Goal: Transaction & Acquisition: Purchase product/service

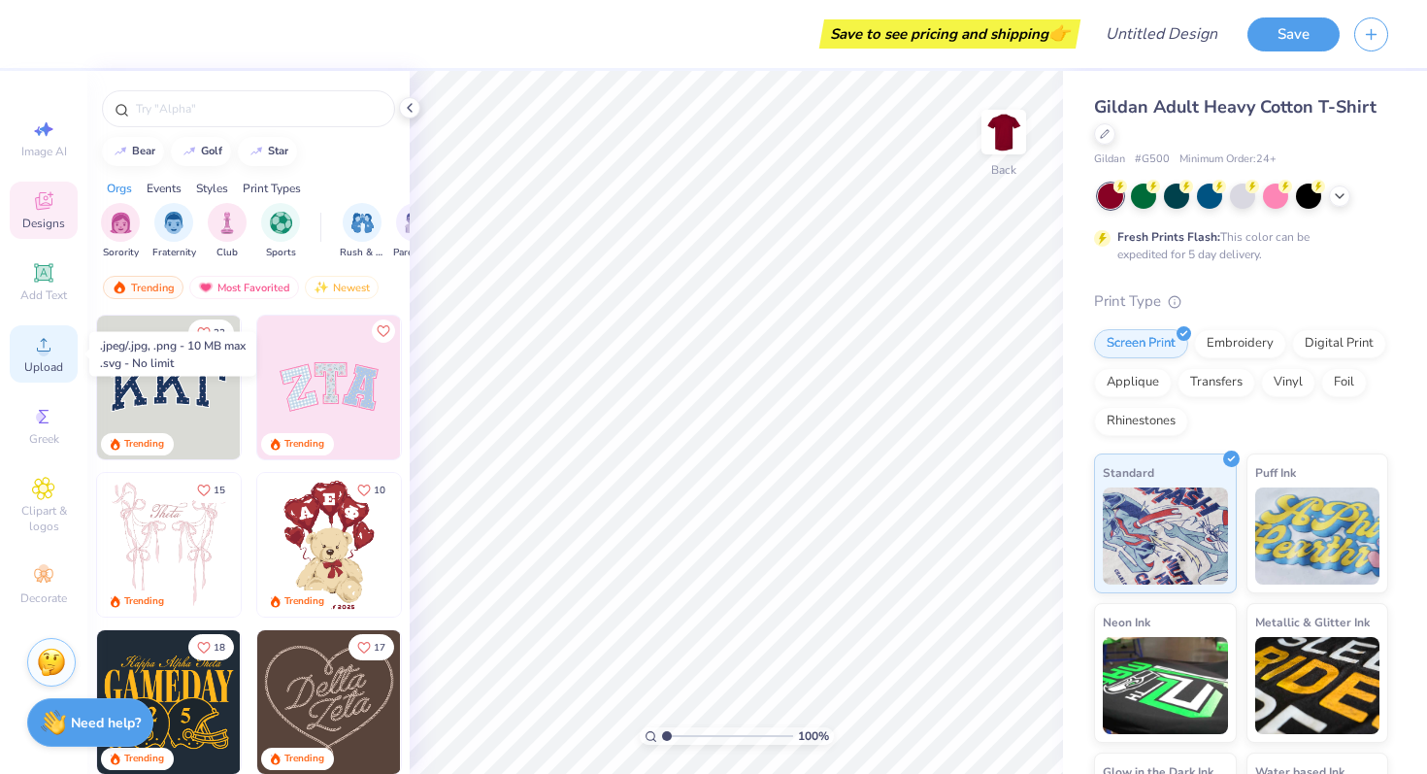
click at [47, 345] on icon at bounding box center [43, 344] width 23 height 23
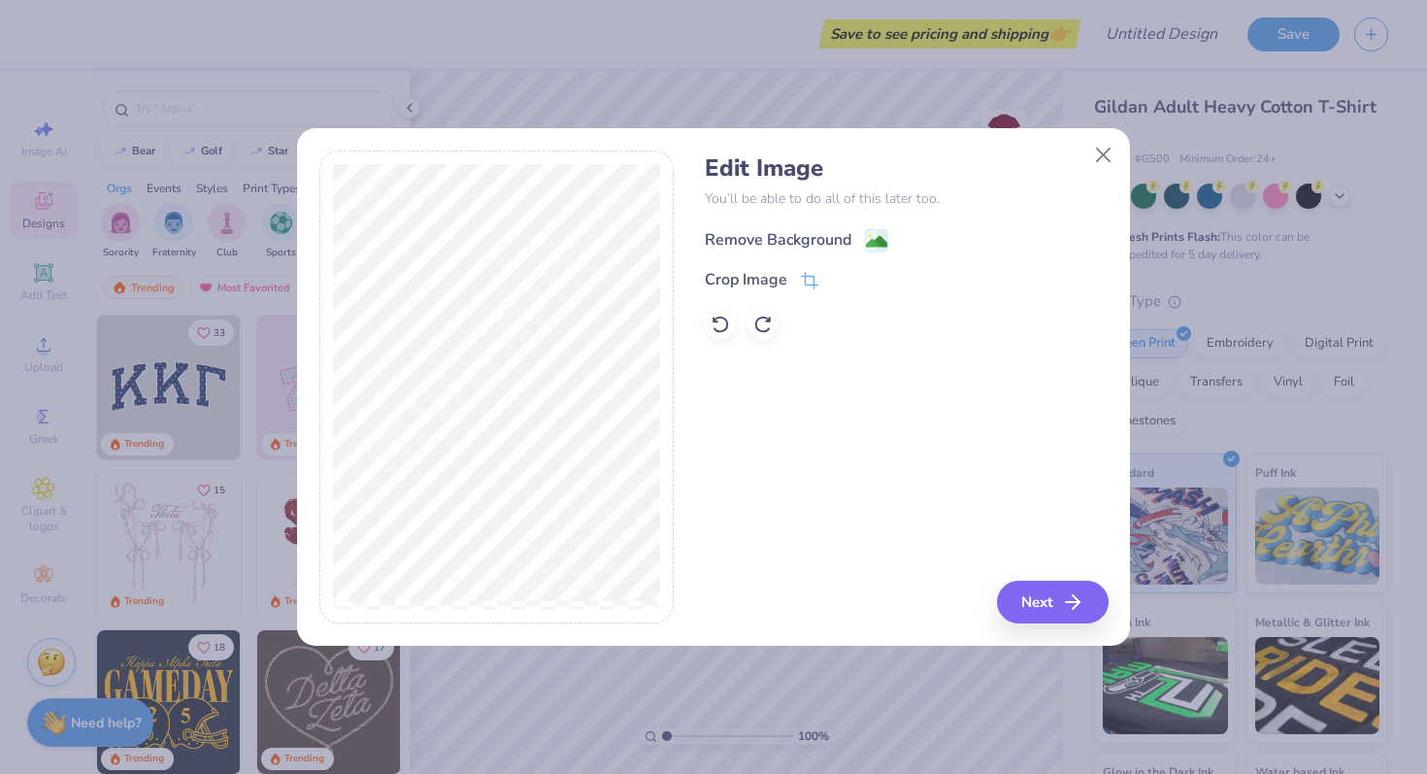
click at [747, 243] on div "Remove Background" at bounding box center [778, 239] width 147 height 23
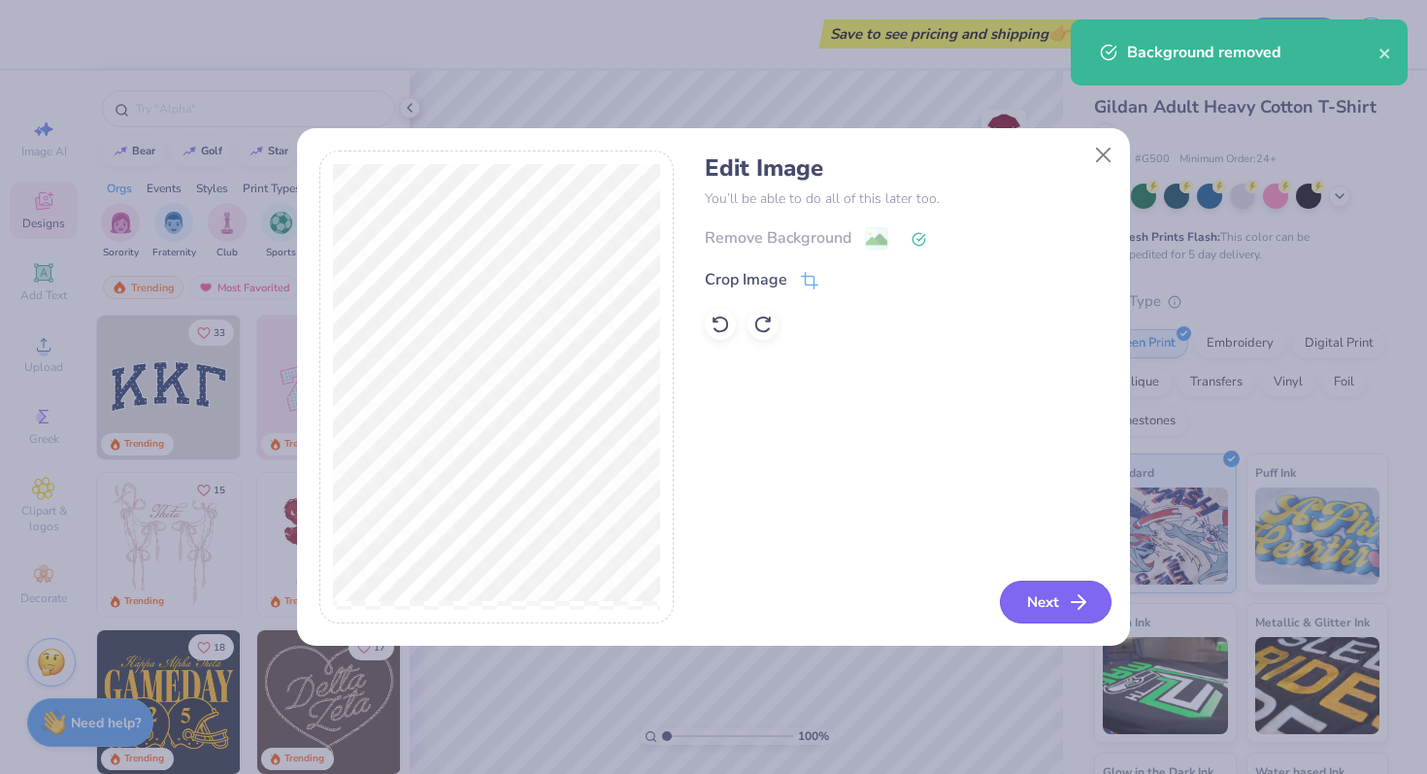
click at [1097, 600] on button "Next" at bounding box center [1056, 601] width 112 height 43
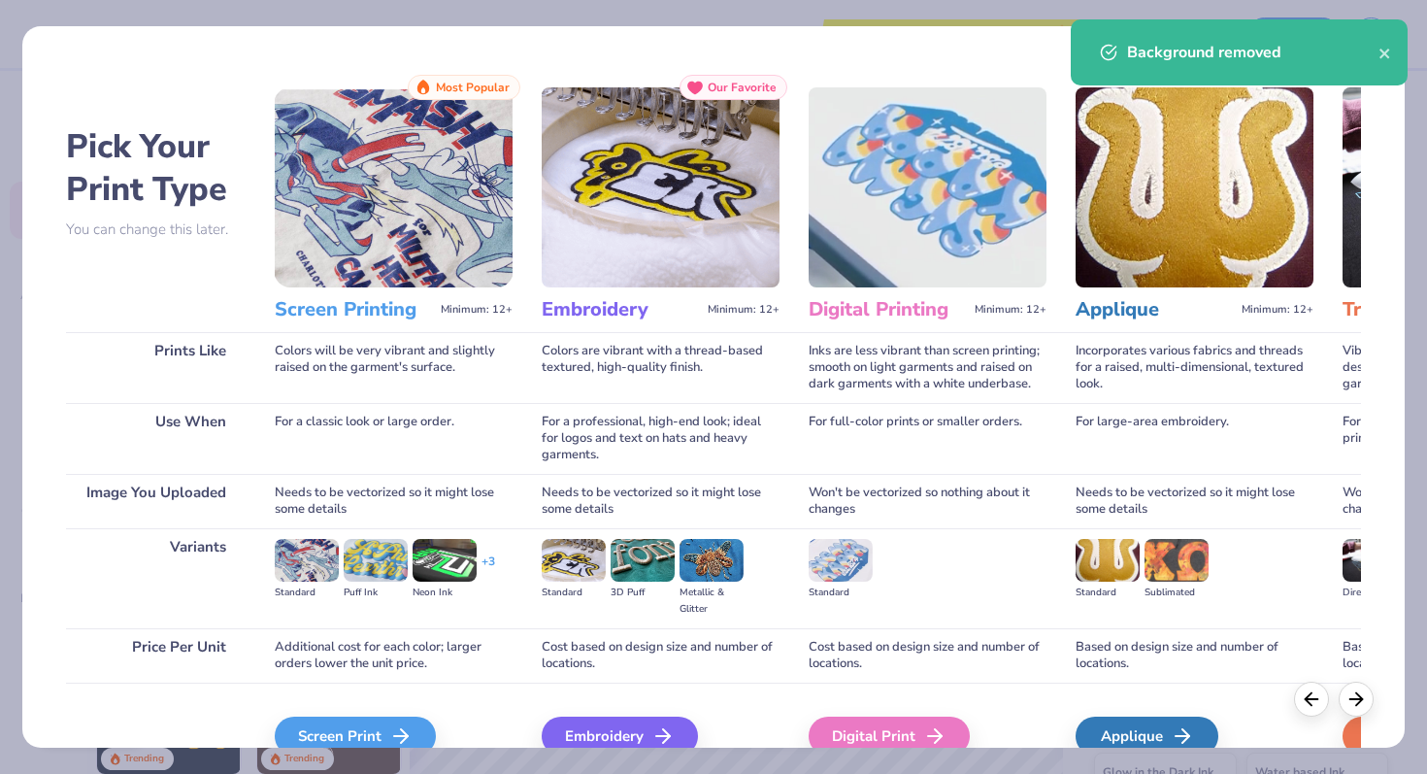
scroll to position [97, 0]
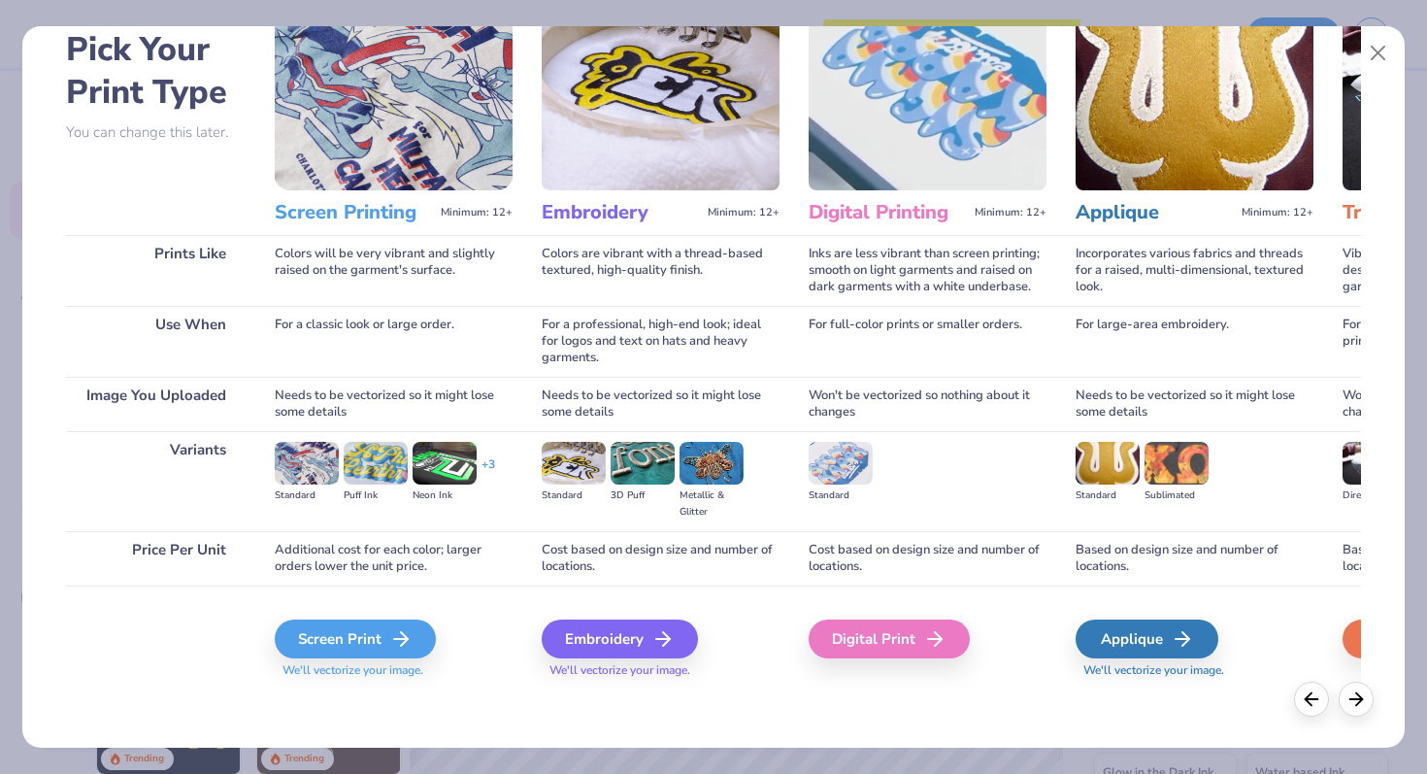
click at [367, 614] on div "Screen Print We'll vectorize your image." at bounding box center [394, 637] width 238 height 104
click at [364, 643] on div "Screen Print" at bounding box center [358, 638] width 161 height 39
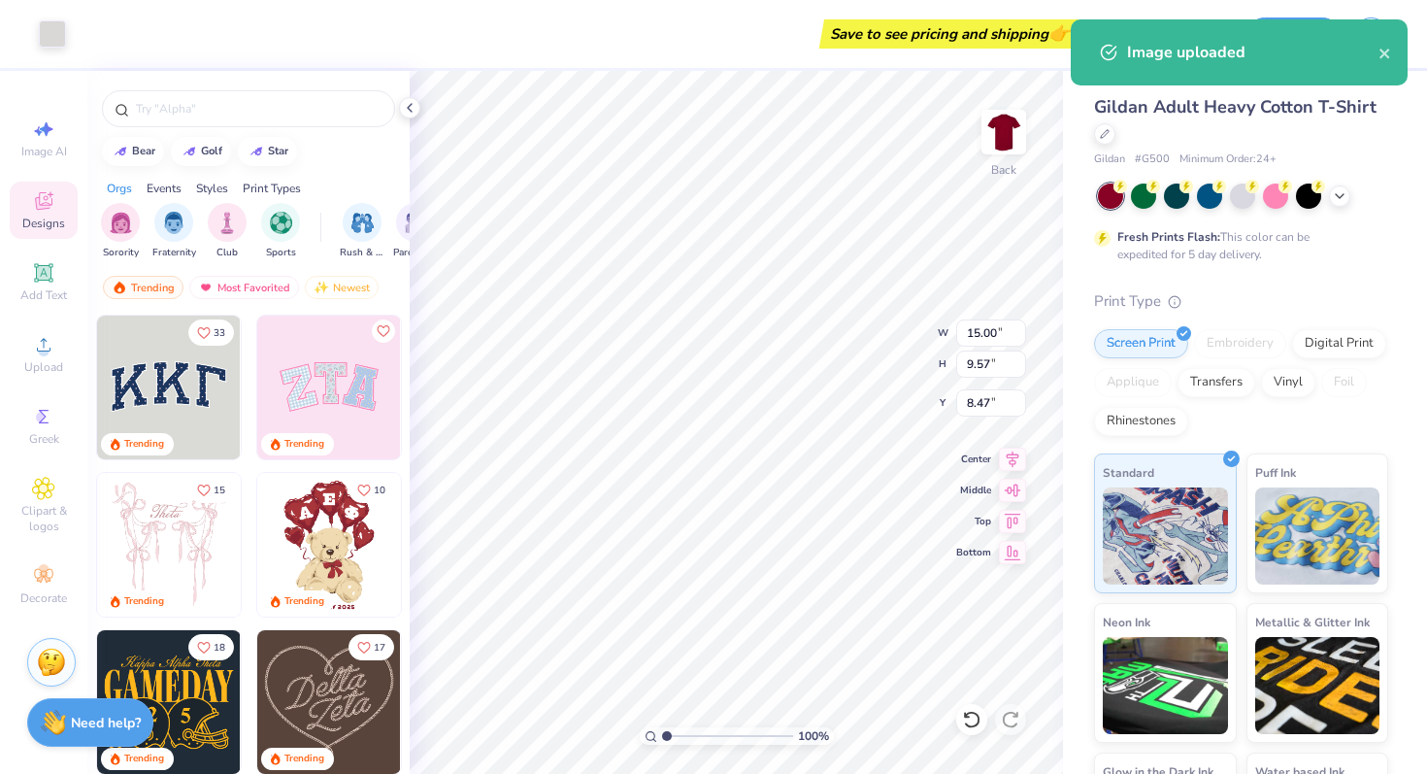
type input "12.71"
type input "8.11"
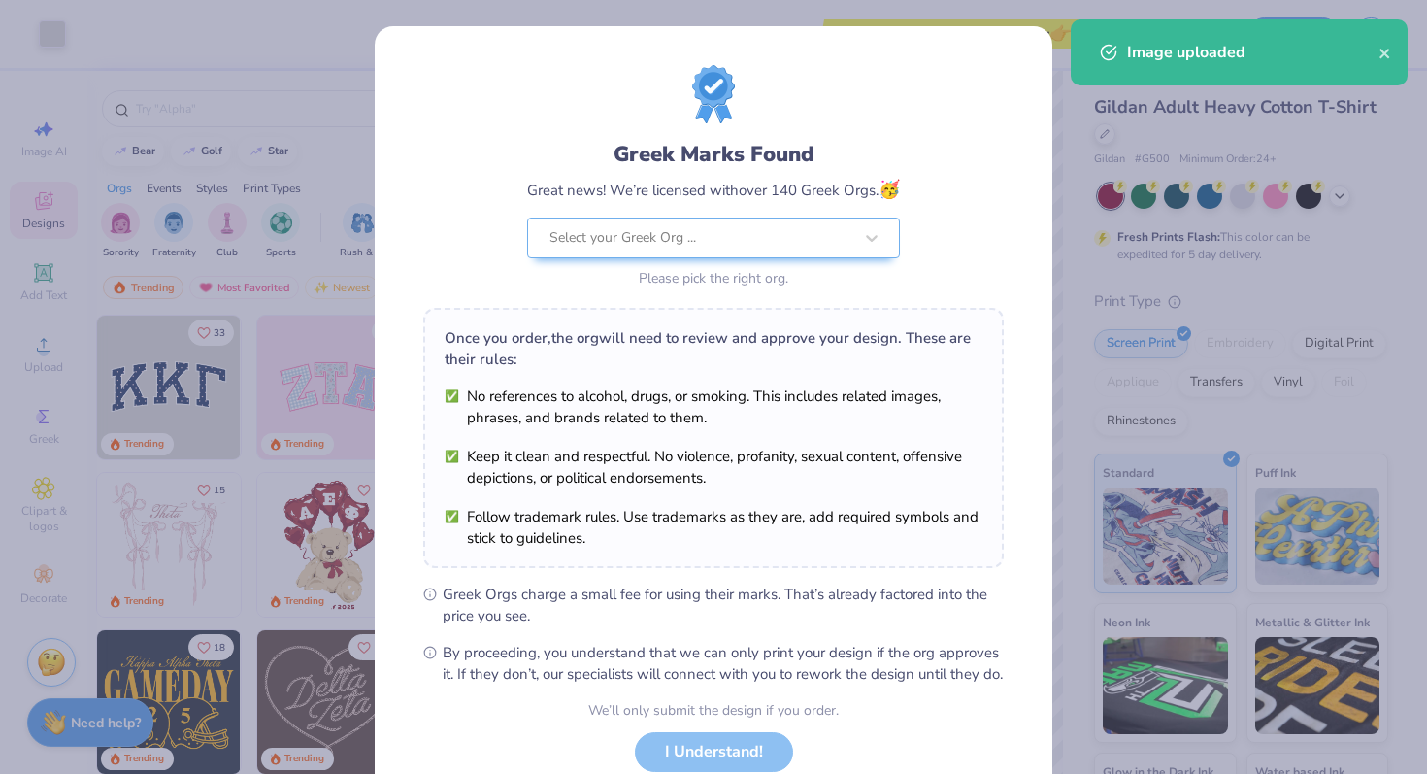
click at [764, 349] on body "Art colors Save to see pricing and shipping 👉 Design Title Save Image AI Design…" at bounding box center [713, 387] width 1427 height 774
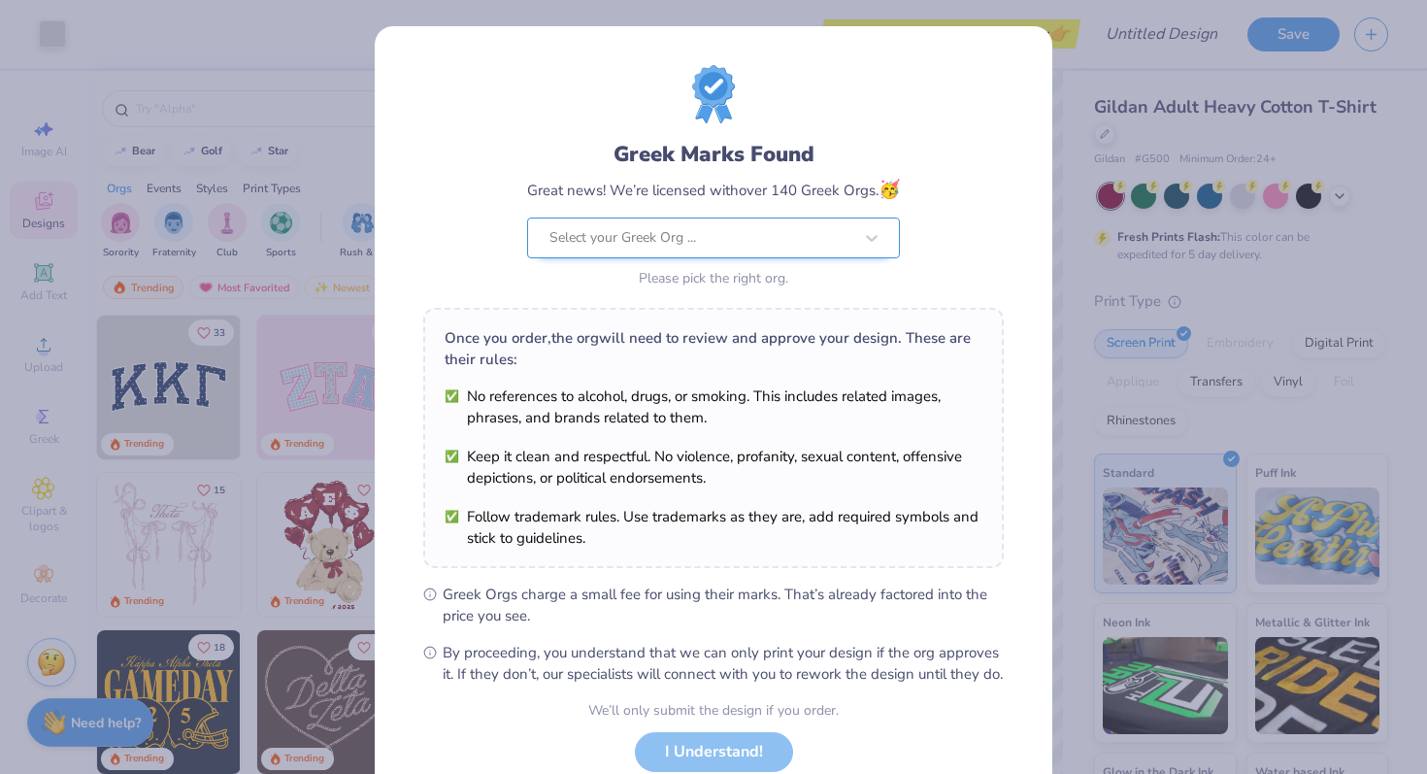
click at [752, 234] on div at bounding box center [700, 237] width 303 height 25
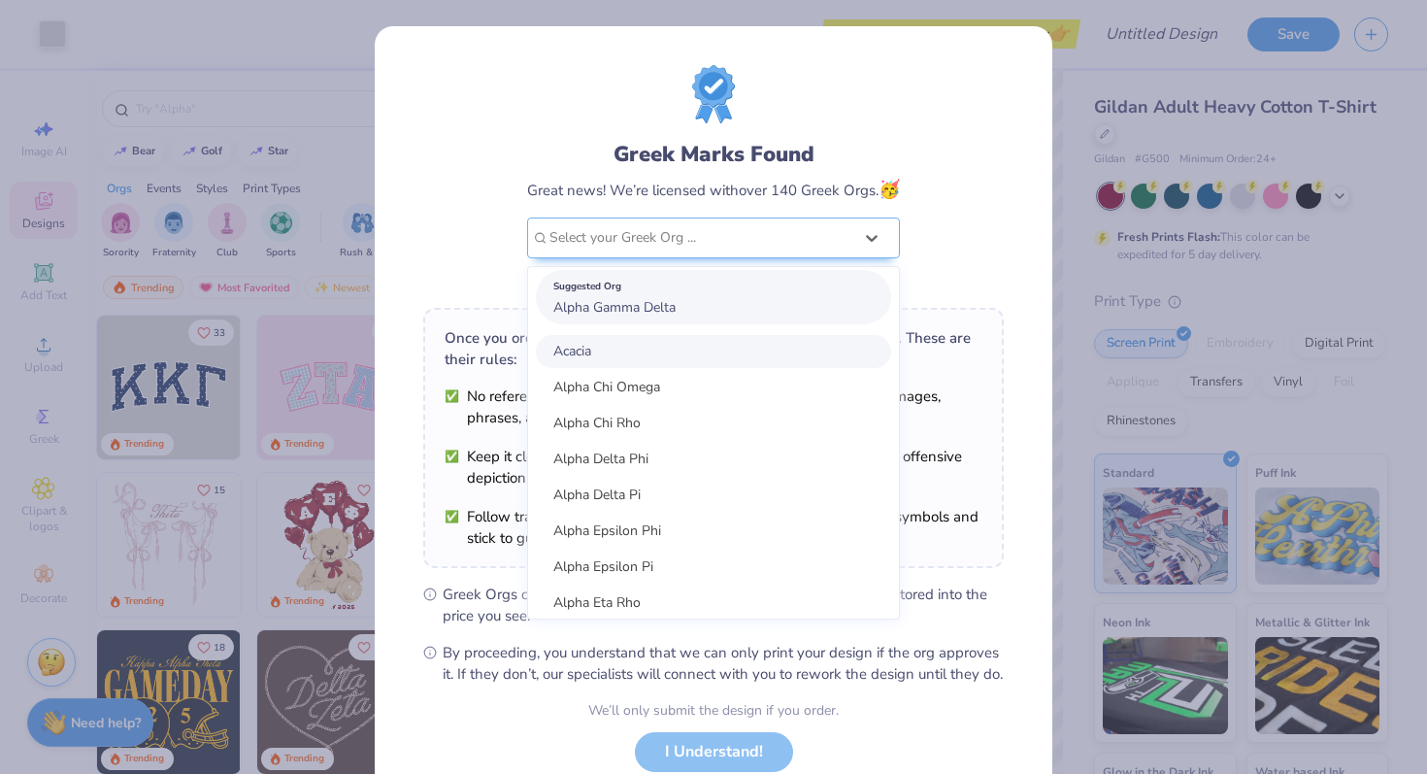
click at [695, 321] on div "Suggested Org Alpha Gamma Delta" at bounding box center [713, 297] width 355 height 54
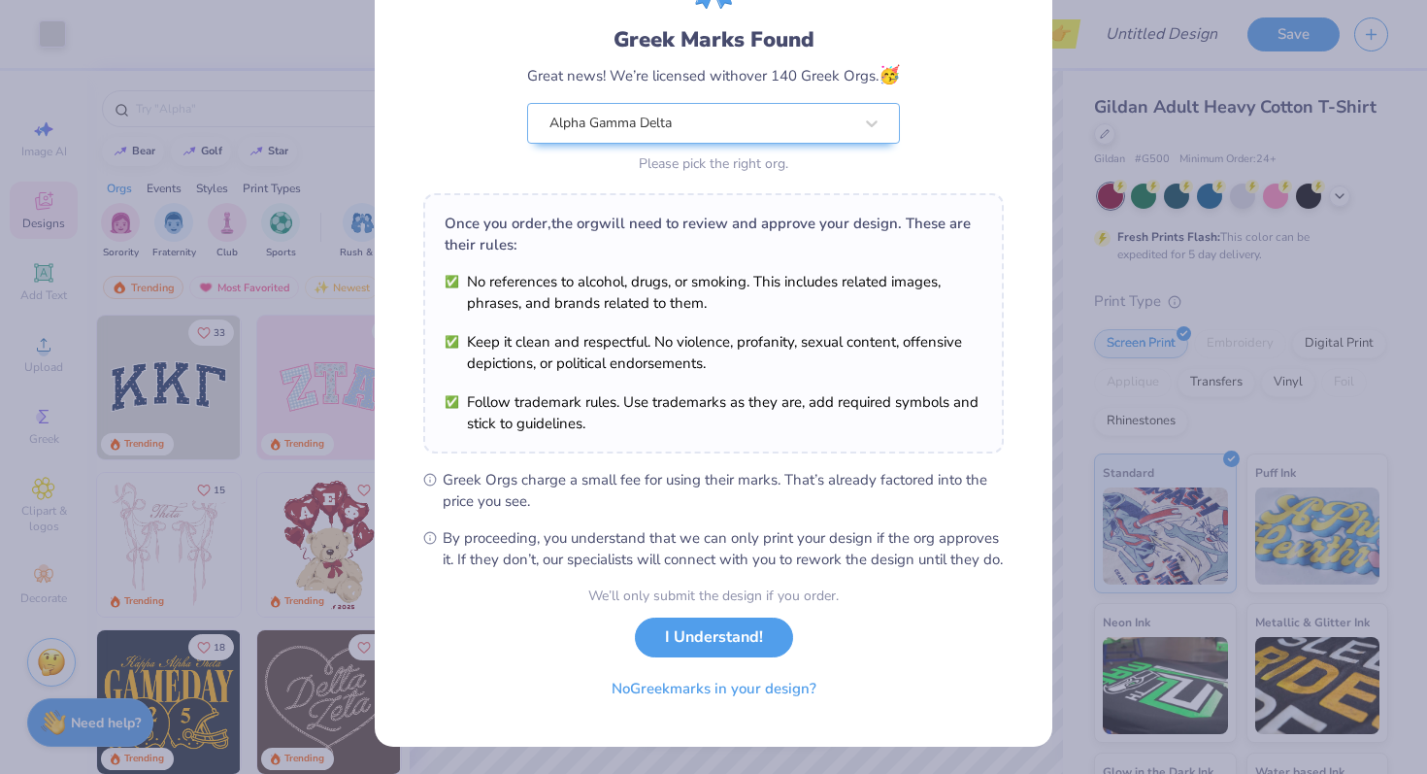
scroll to position [134, 0]
click at [699, 641] on button "I Understand!" at bounding box center [714, 633] width 158 height 40
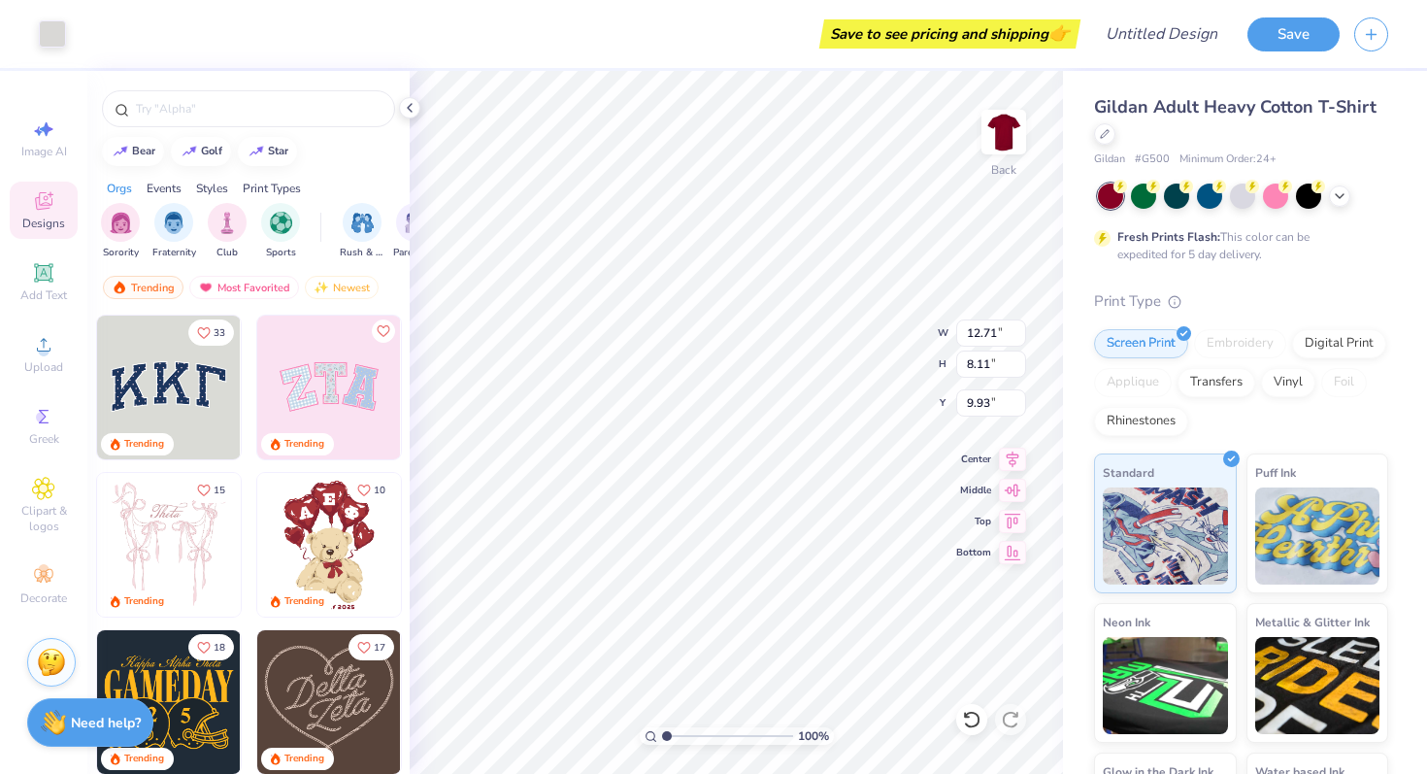
scroll to position [0, 0]
type input "3.00"
click at [1160, 42] on input "Design Title" at bounding box center [1185, 34] width 95 height 39
type input "BId Day 2025"
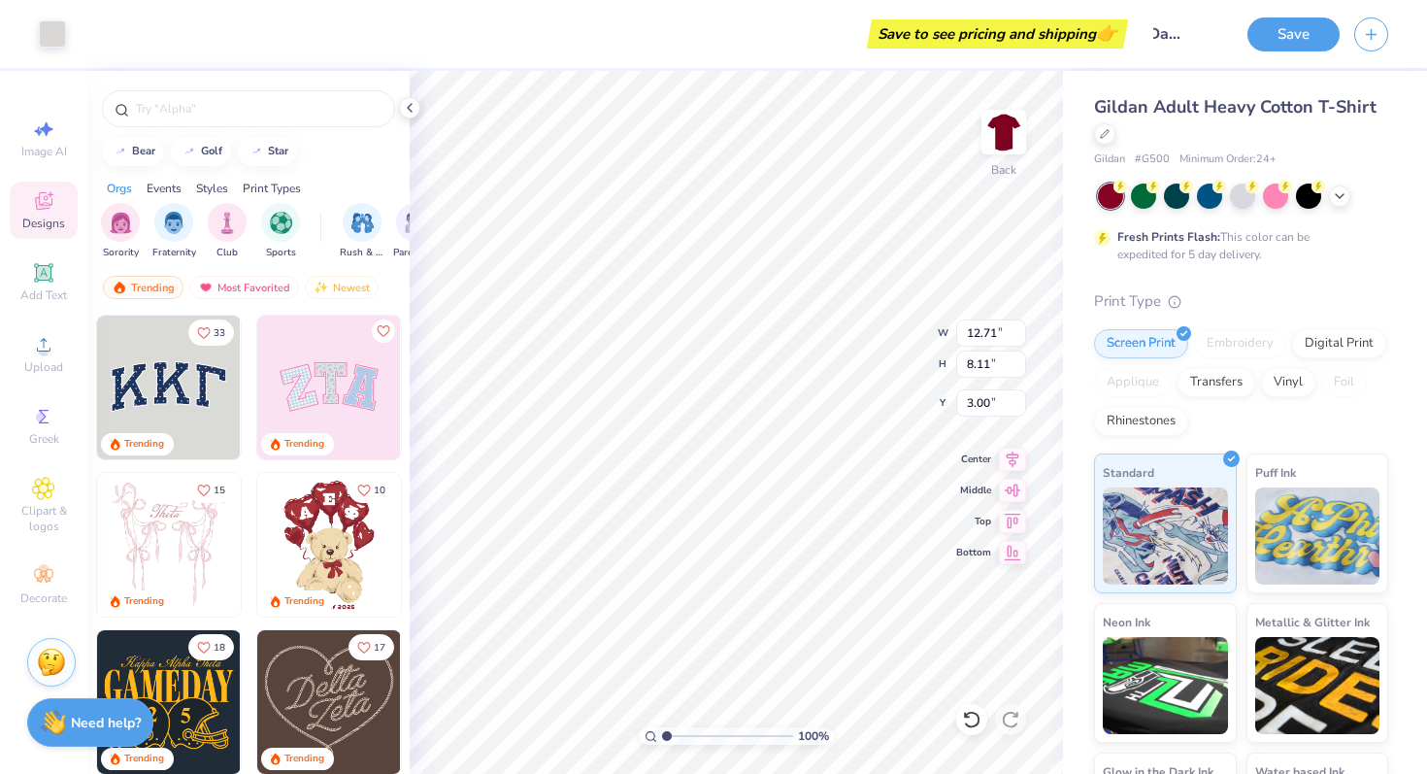
click at [1065, 139] on div "Gildan Adult Heavy Cotton T-Shirt Gildan # G500 Minimum Order: 24 + Fresh Print…" at bounding box center [1245, 481] width 364 height 821
click at [1282, 35] on button "Save" at bounding box center [1293, 32] width 92 height 34
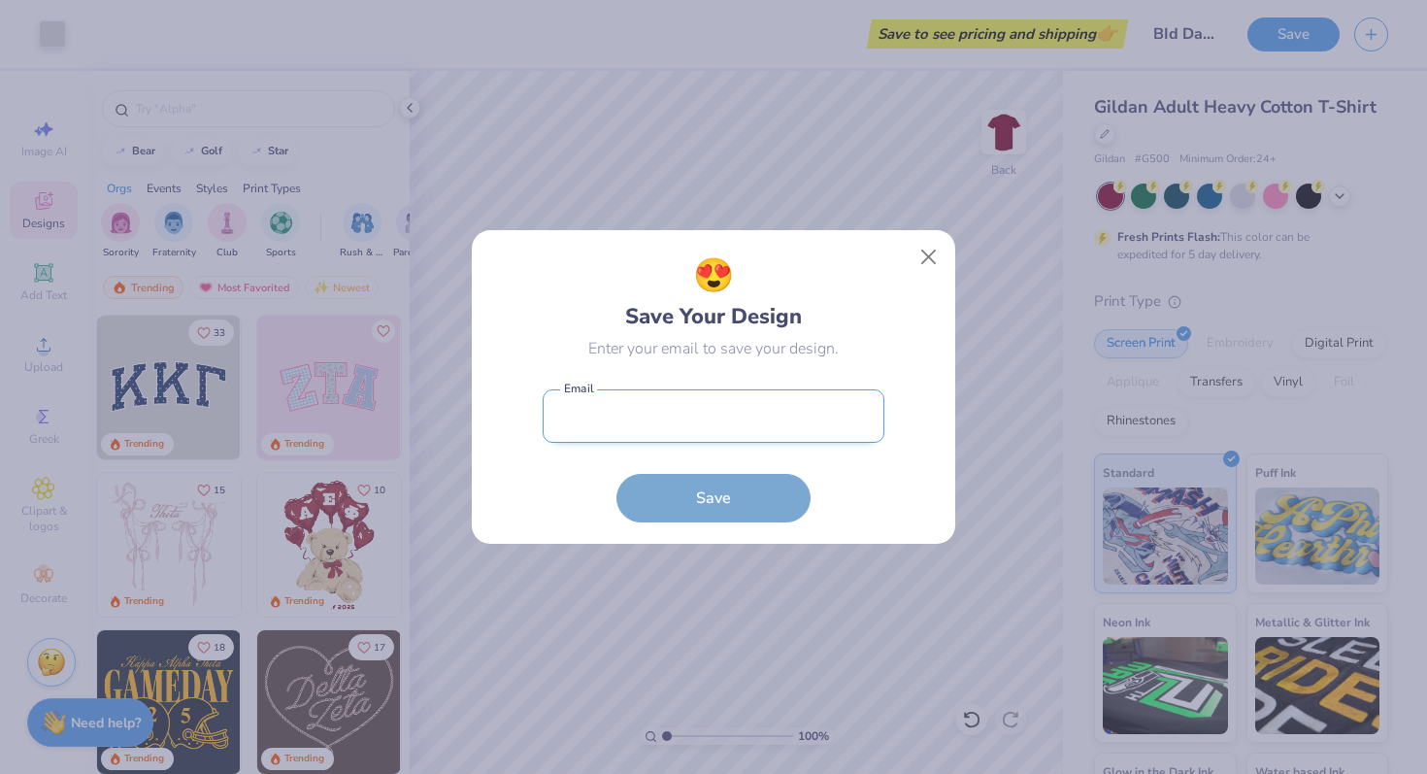
click at [692, 429] on input "email" at bounding box center [714, 415] width 342 height 53
type input "[EMAIL_ADDRESS][DOMAIN_NAME]"
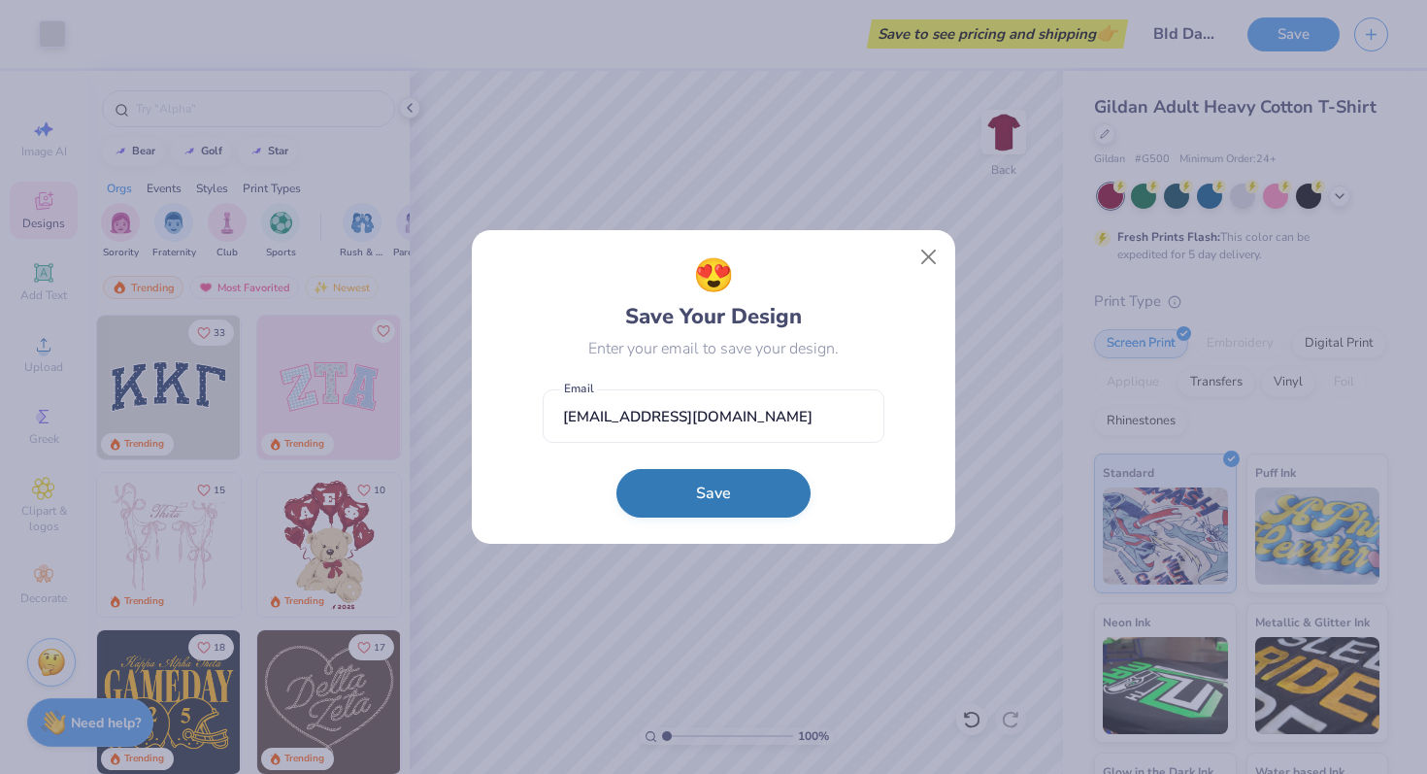
click at [701, 480] on button "Save" at bounding box center [713, 493] width 194 height 49
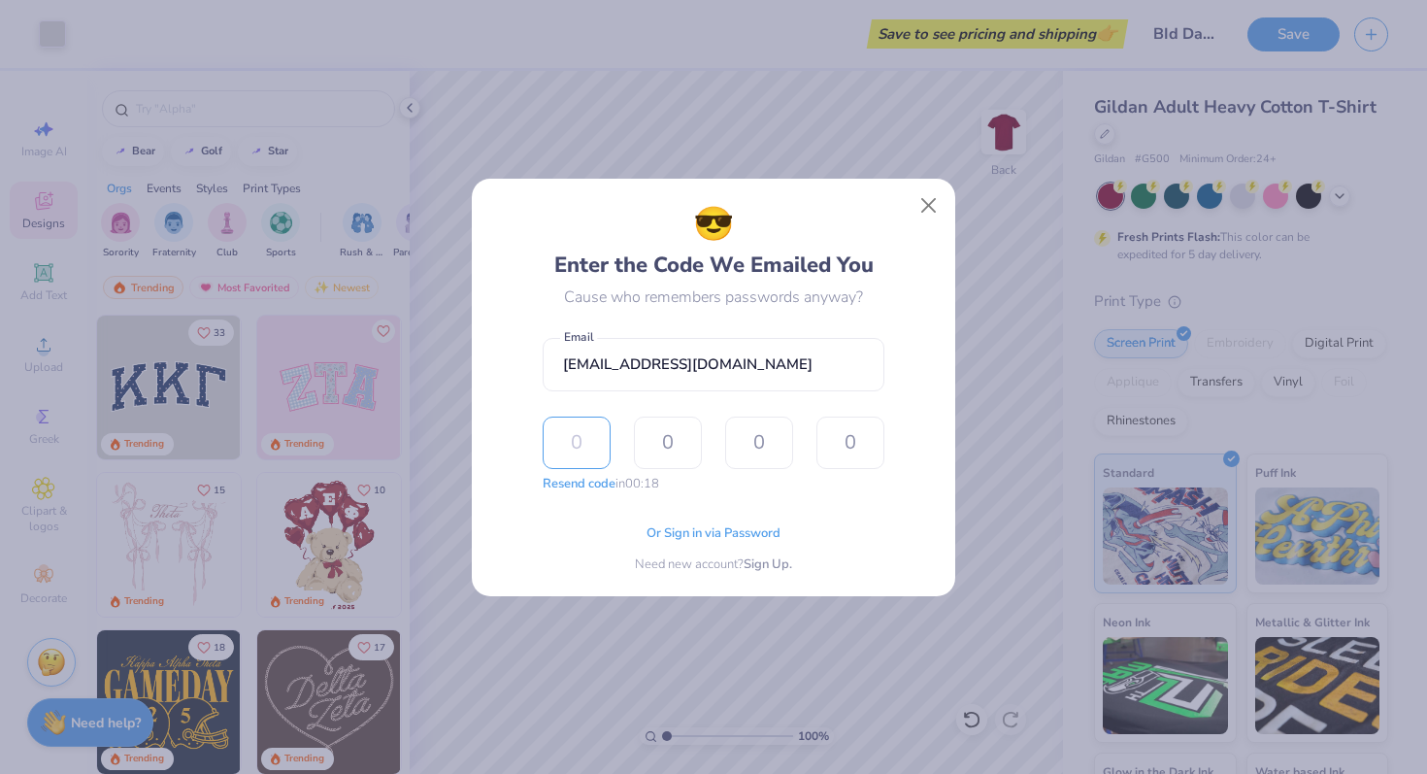
type input "0"
type input "1"
type input "0"
type input "5"
type input "9"
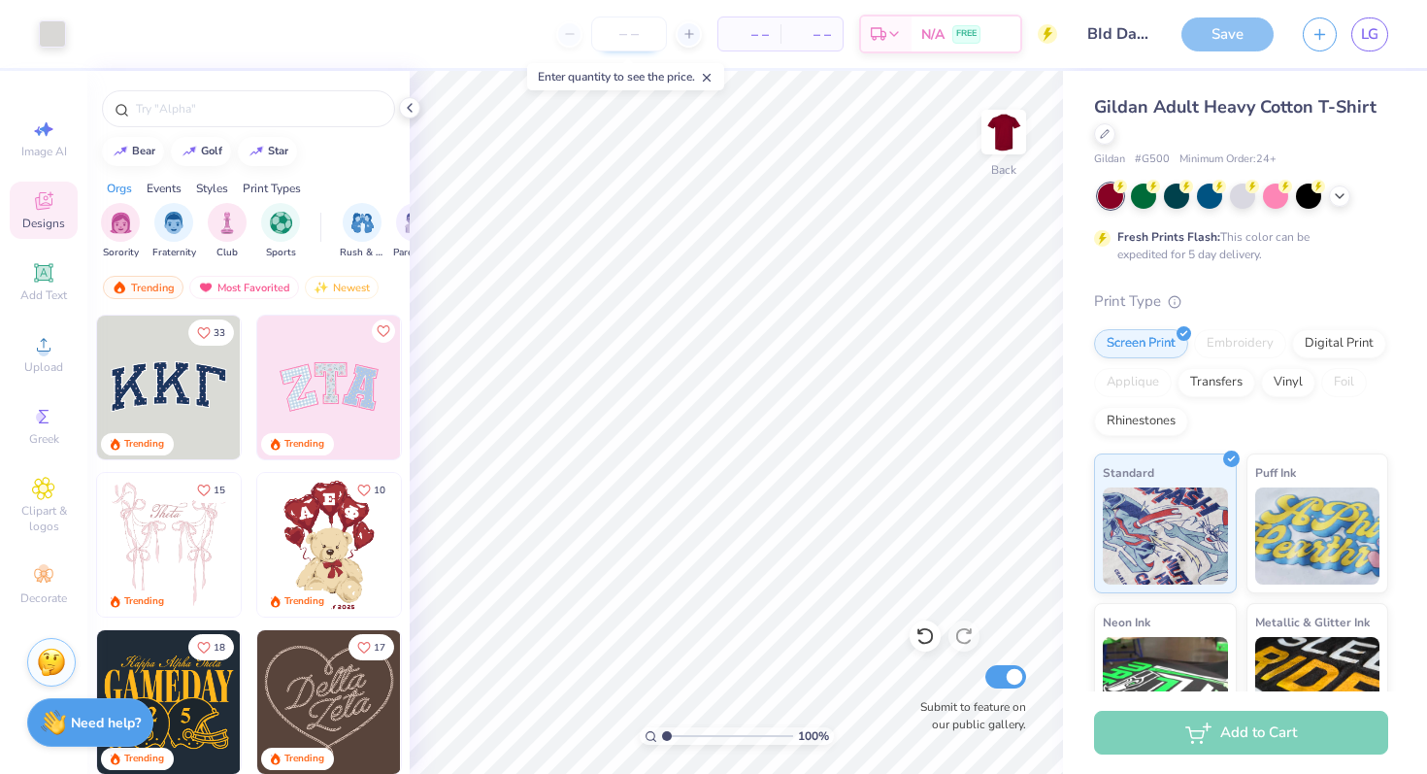
click at [634, 36] on input "number" at bounding box center [629, 34] width 76 height 35
type input "99"
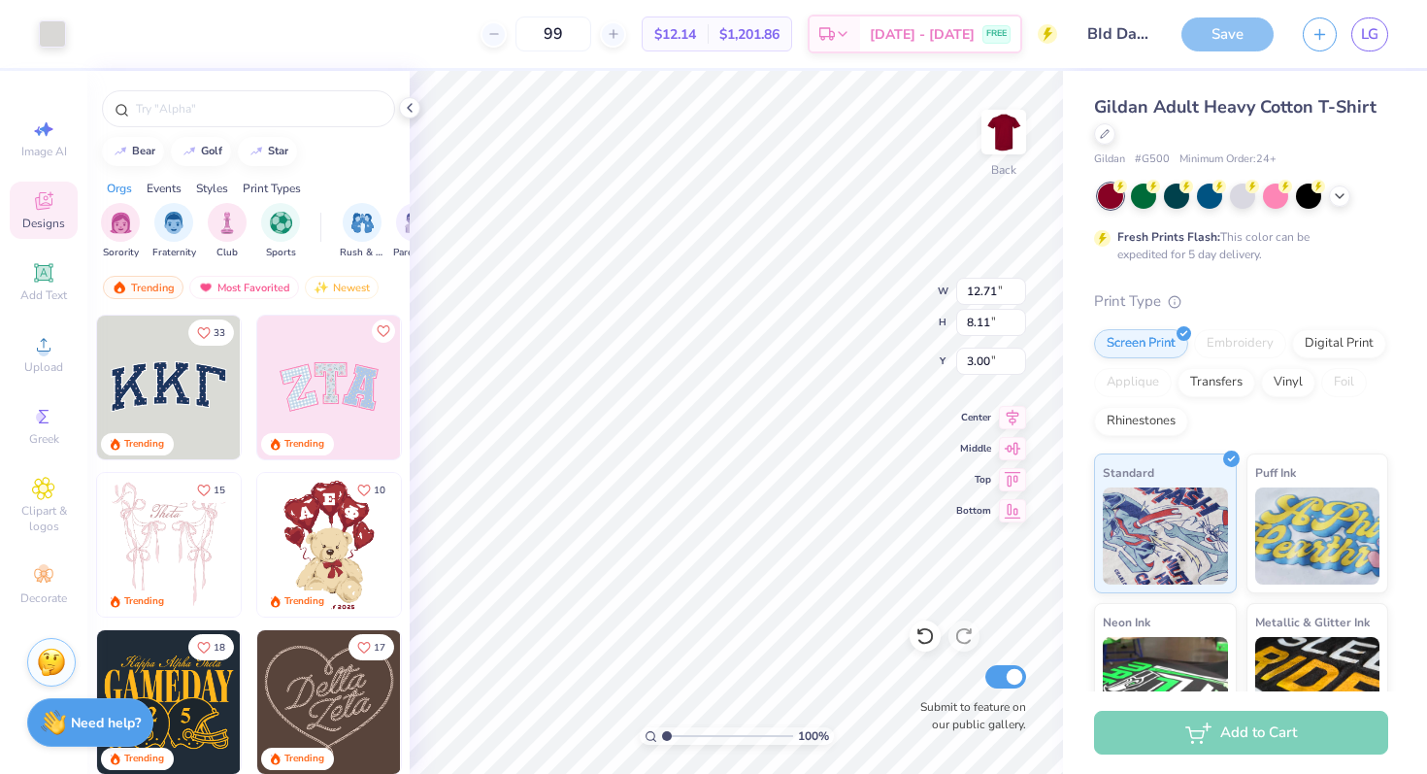
type input "7.52"
type input "4.79"
type input "11.11"
type input "7.09"
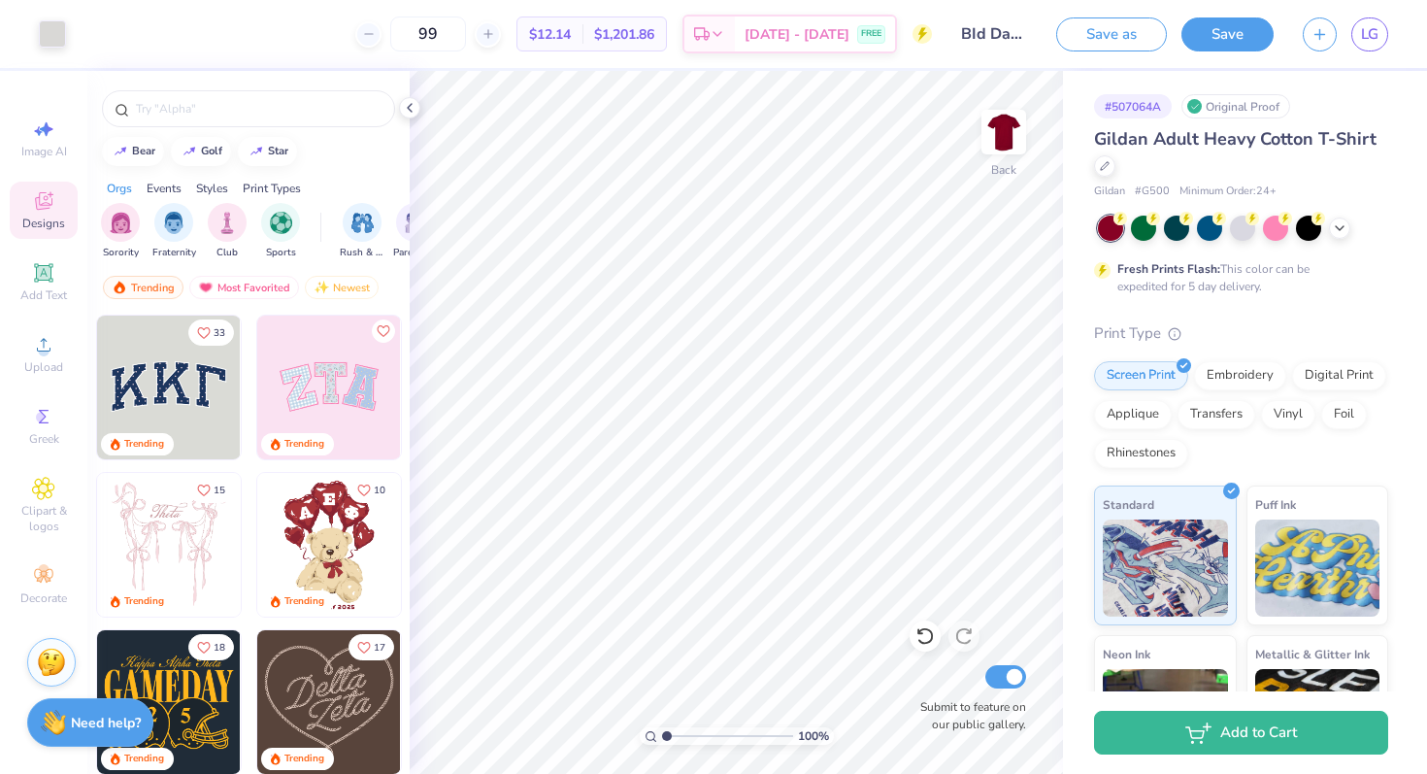
click at [973, 37] on input "BId Day 2025" at bounding box center [993, 34] width 95 height 39
click at [977, 35] on input "BId Day 2025" at bounding box center [993, 34] width 95 height 39
click at [406, 111] on icon at bounding box center [410, 108] width 16 height 16
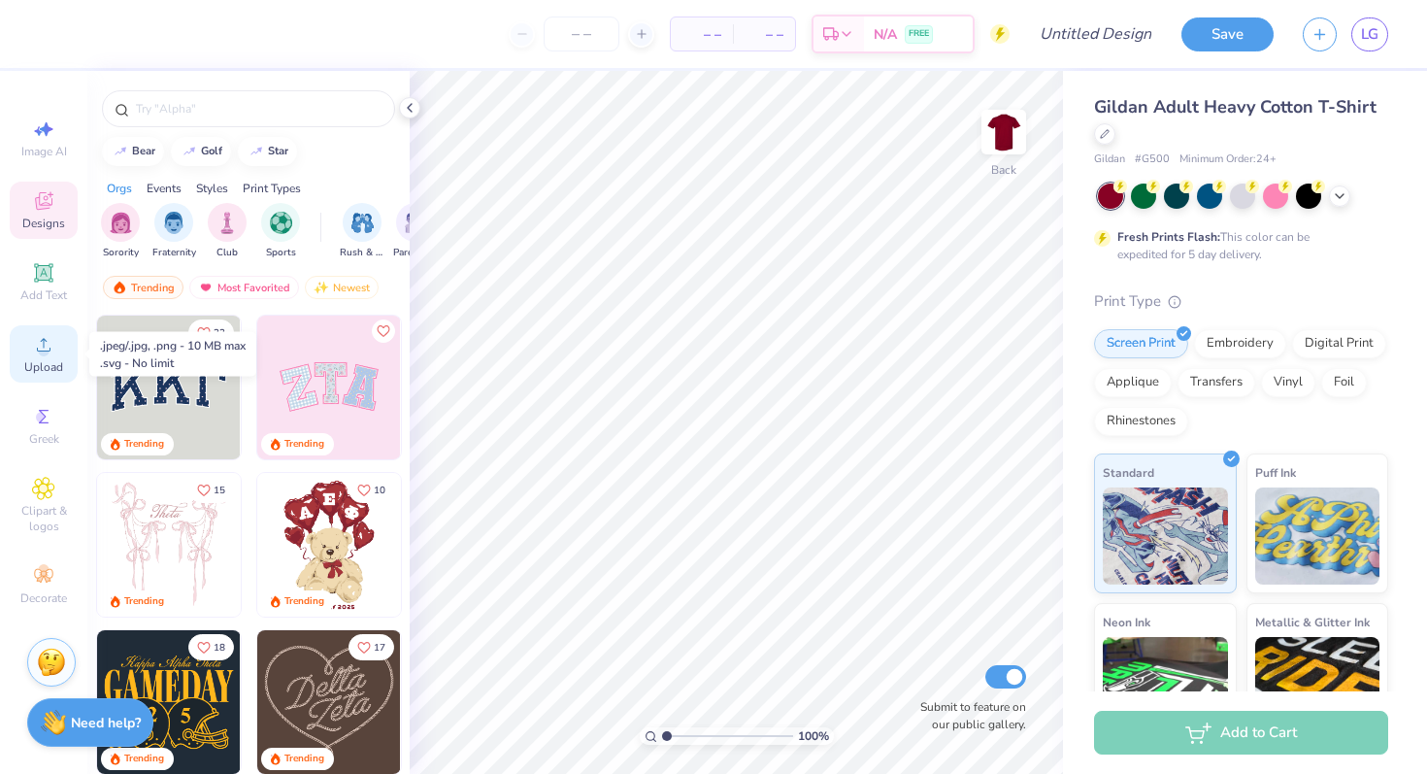
click at [37, 366] on span "Upload" at bounding box center [43, 367] width 39 height 16
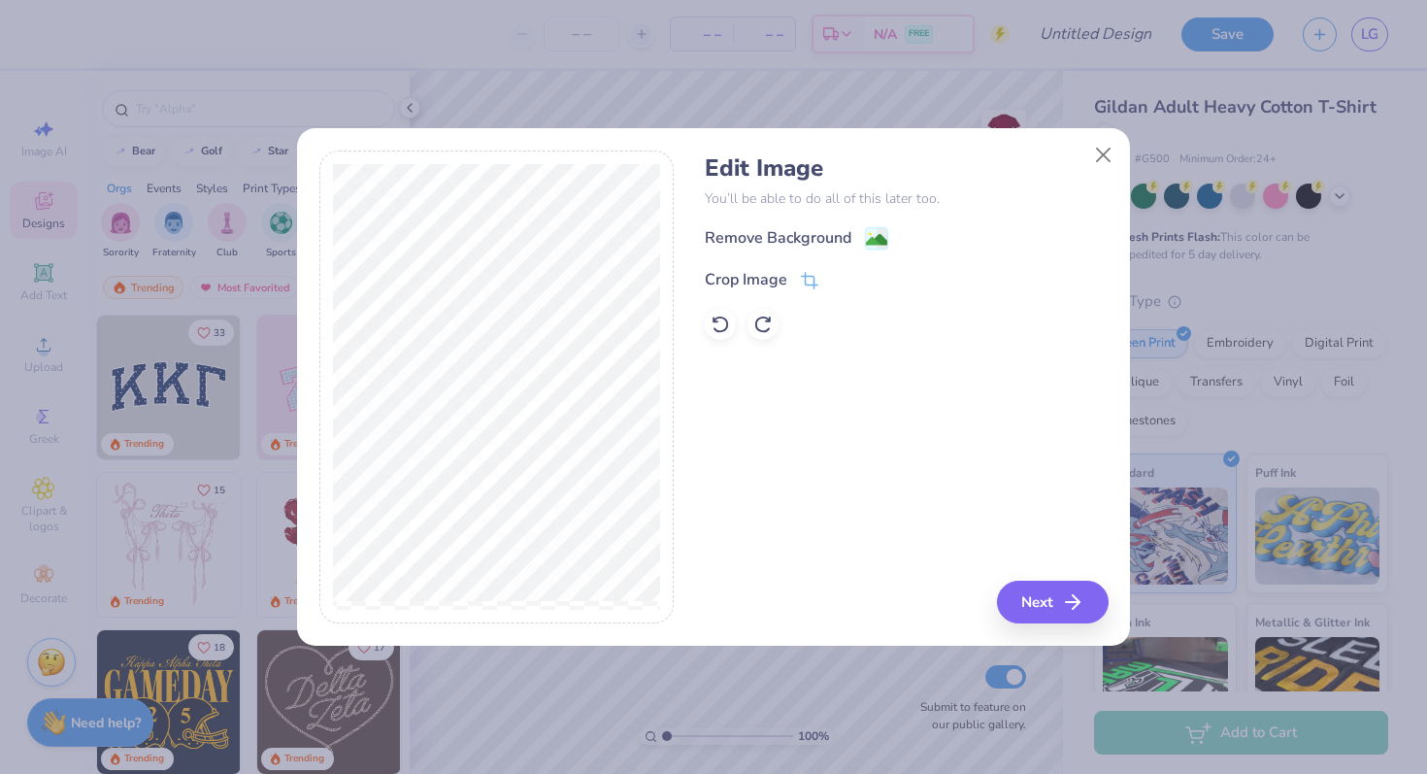
click at [791, 253] on div "Remove Background Crop Image" at bounding box center [906, 283] width 403 height 114
click at [789, 229] on div "Remove Background" at bounding box center [778, 239] width 147 height 23
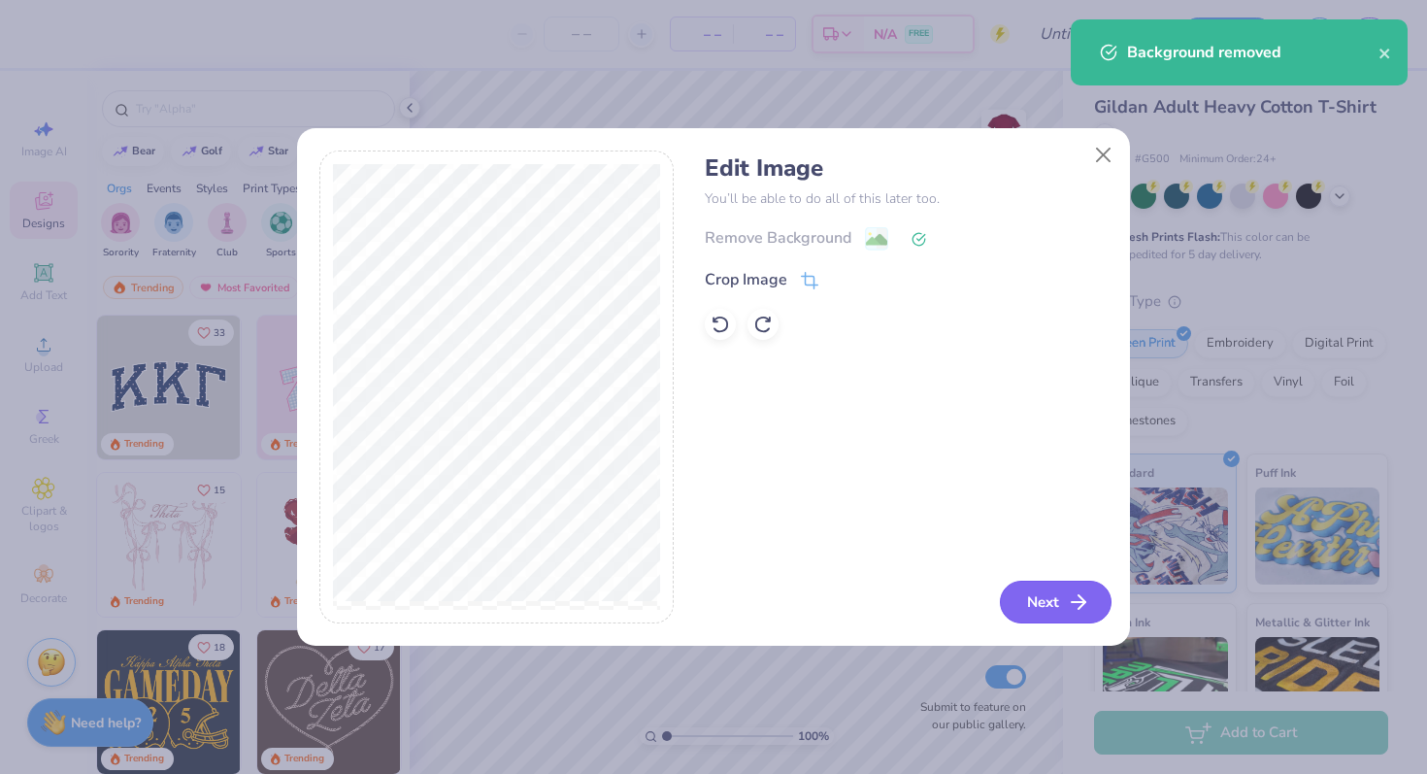
click at [1072, 604] on icon "button" at bounding box center [1078, 601] width 23 height 23
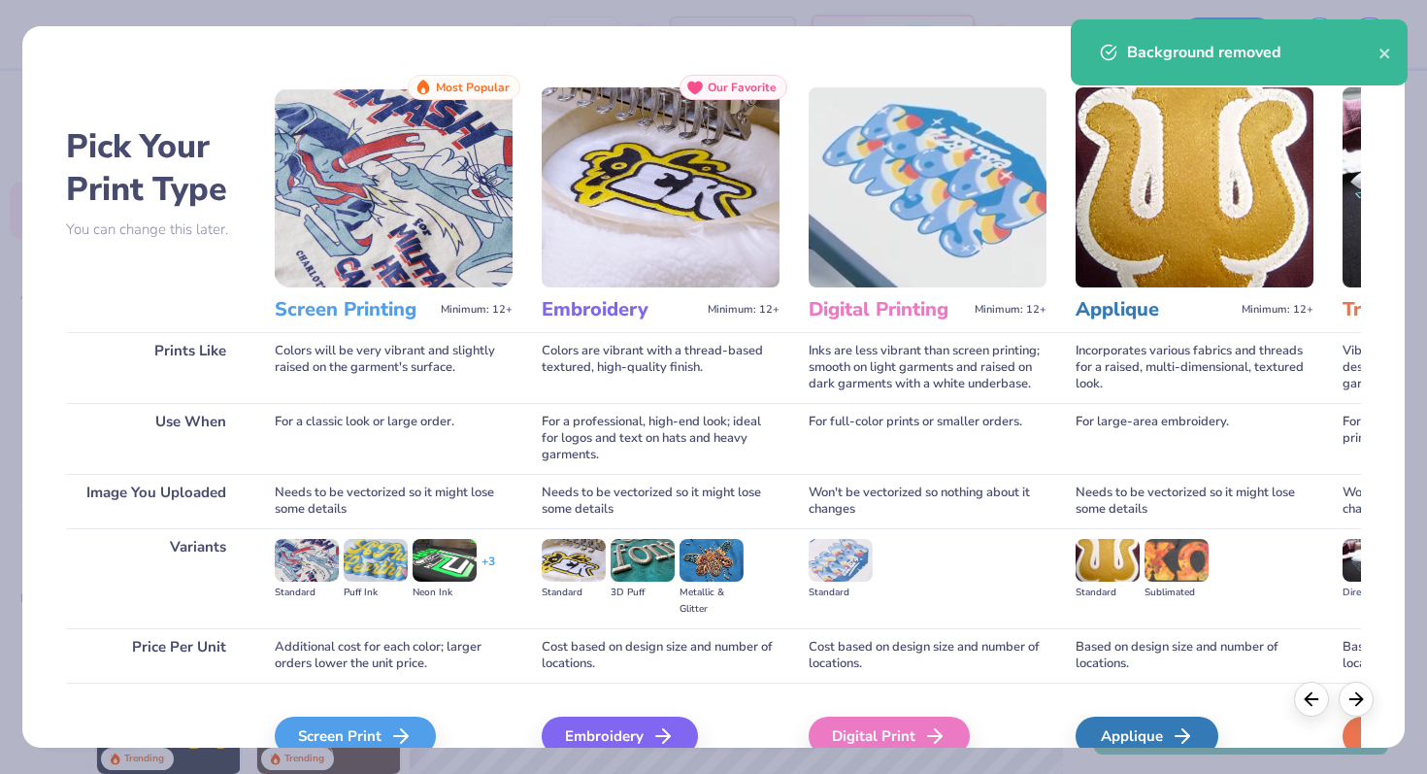
scroll to position [97, 0]
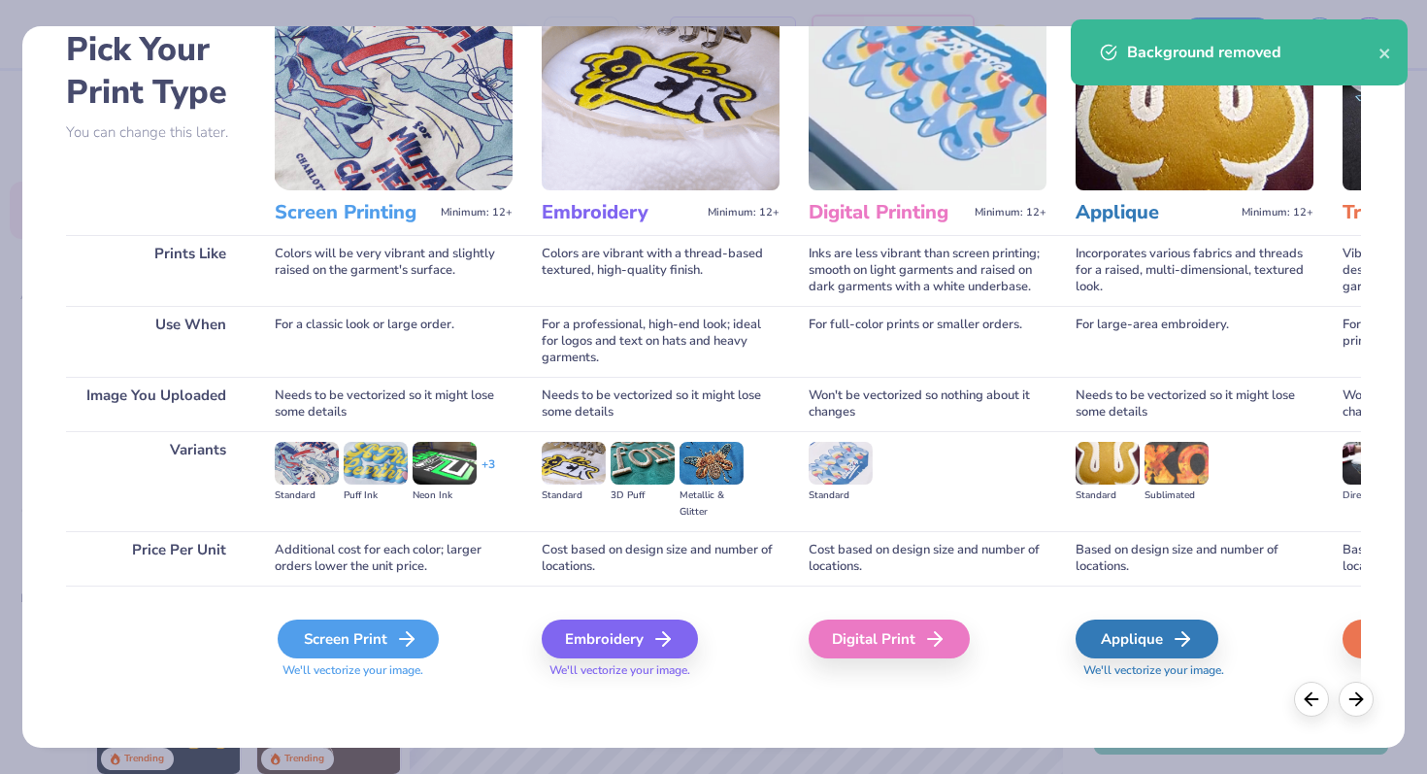
click at [343, 648] on div "Screen Print" at bounding box center [358, 638] width 161 height 39
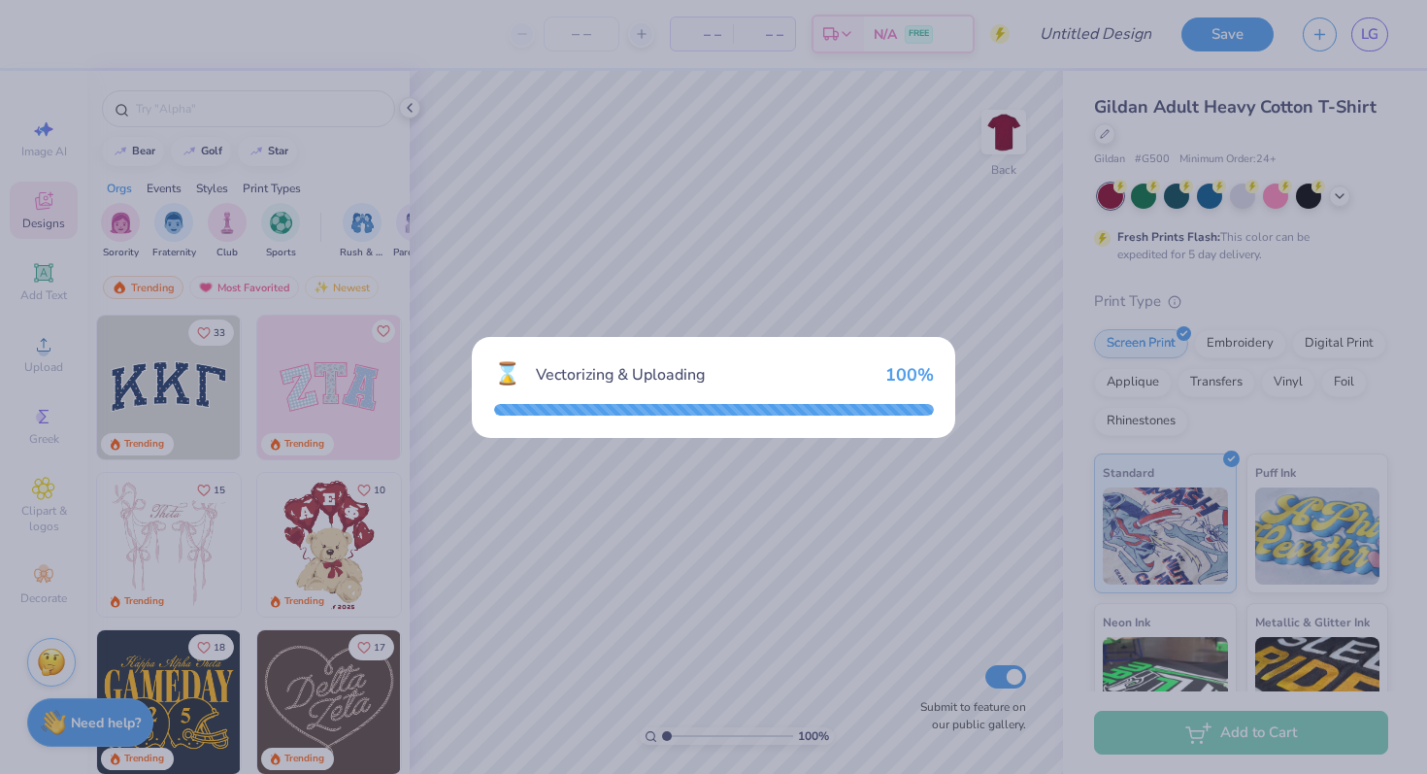
click at [412, 111] on div "⌛ Vectorizing & Uploading 100 %" at bounding box center [713, 387] width 1427 height 774
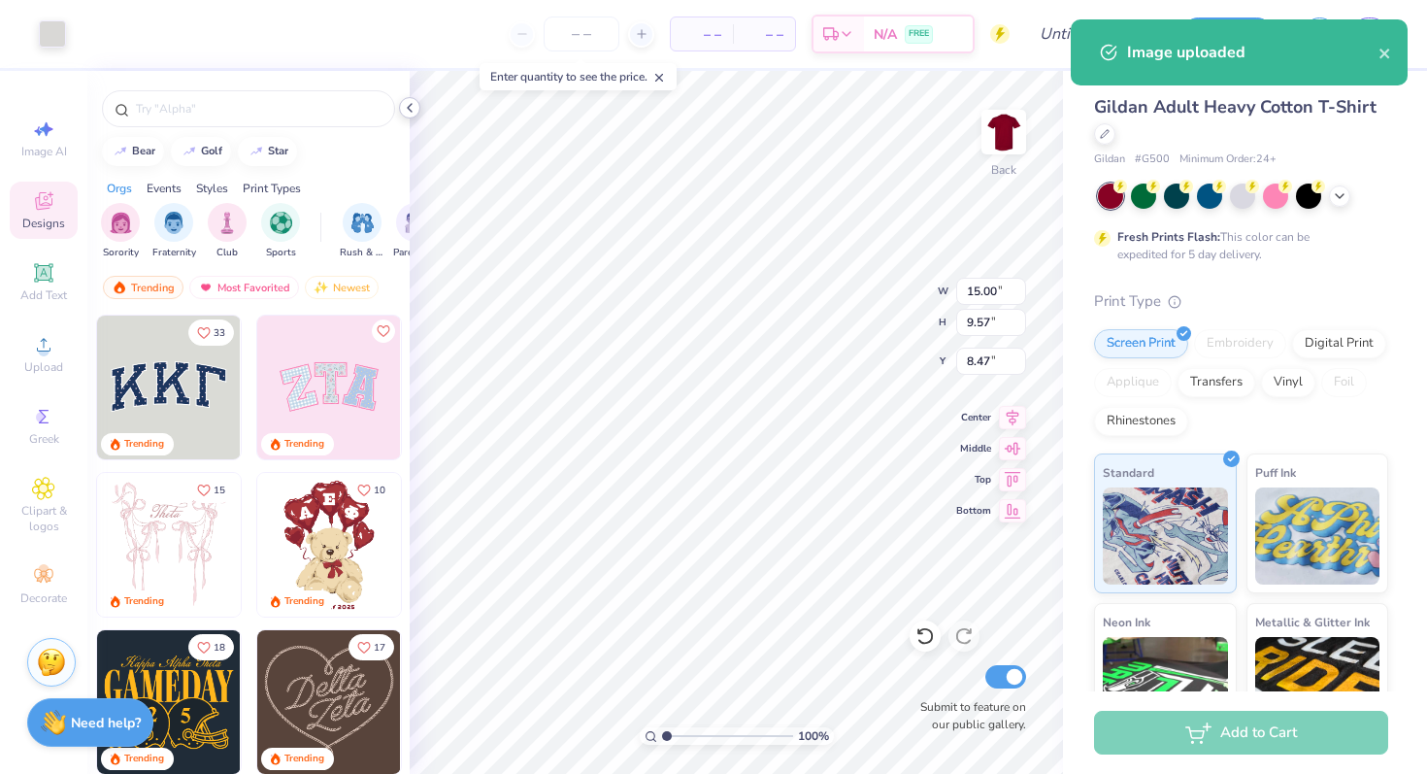
click at [408, 106] on icon at bounding box center [410, 108] width 16 height 16
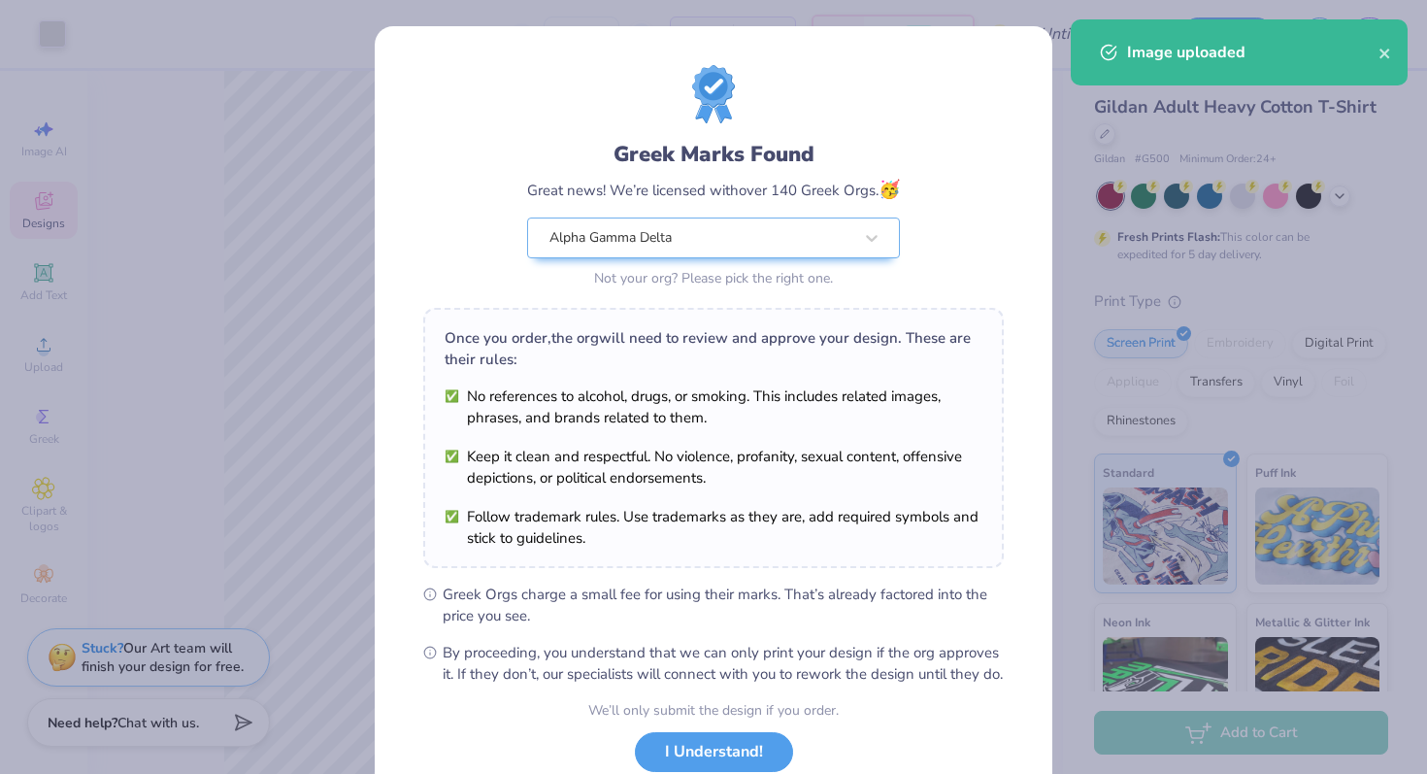
scroll to position [135, 0]
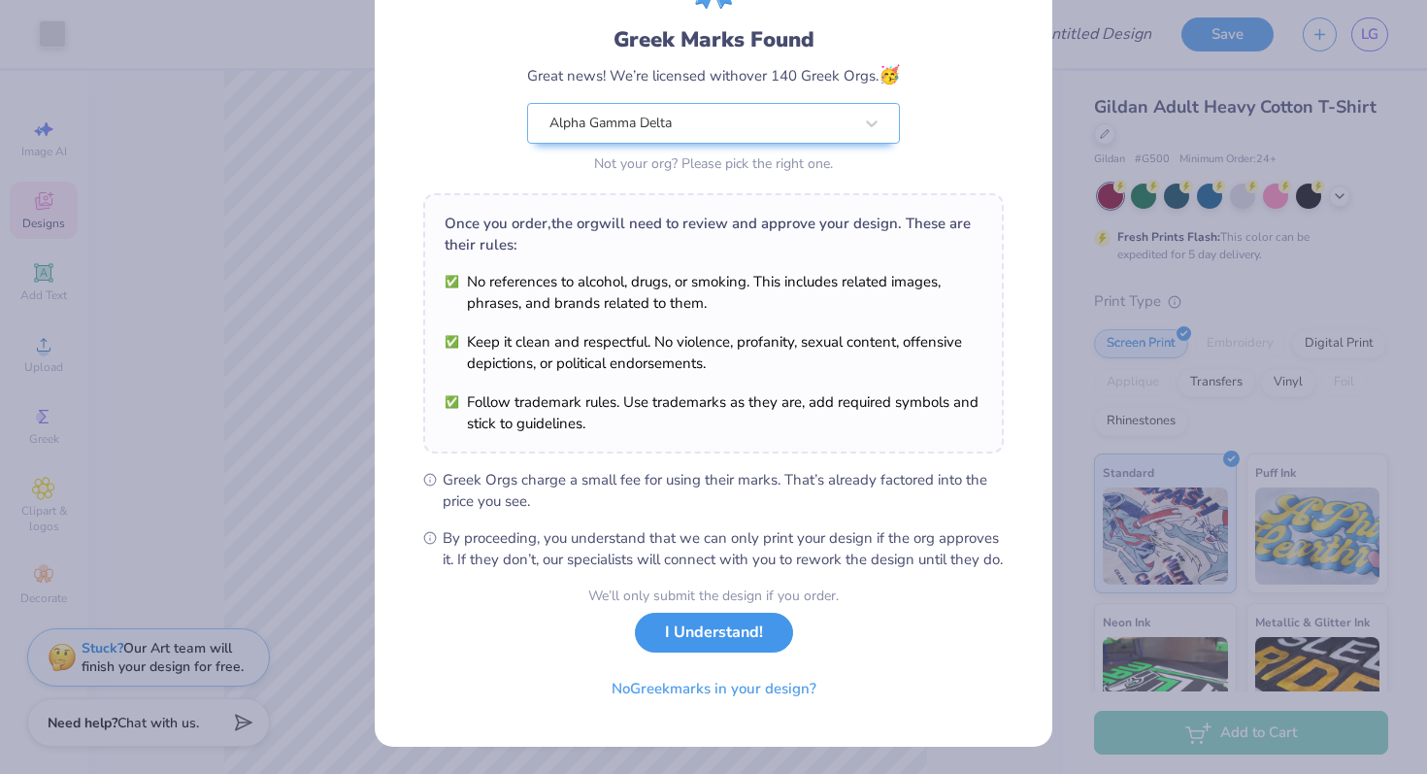
click at [733, 641] on button "I Understand!" at bounding box center [714, 633] width 158 height 40
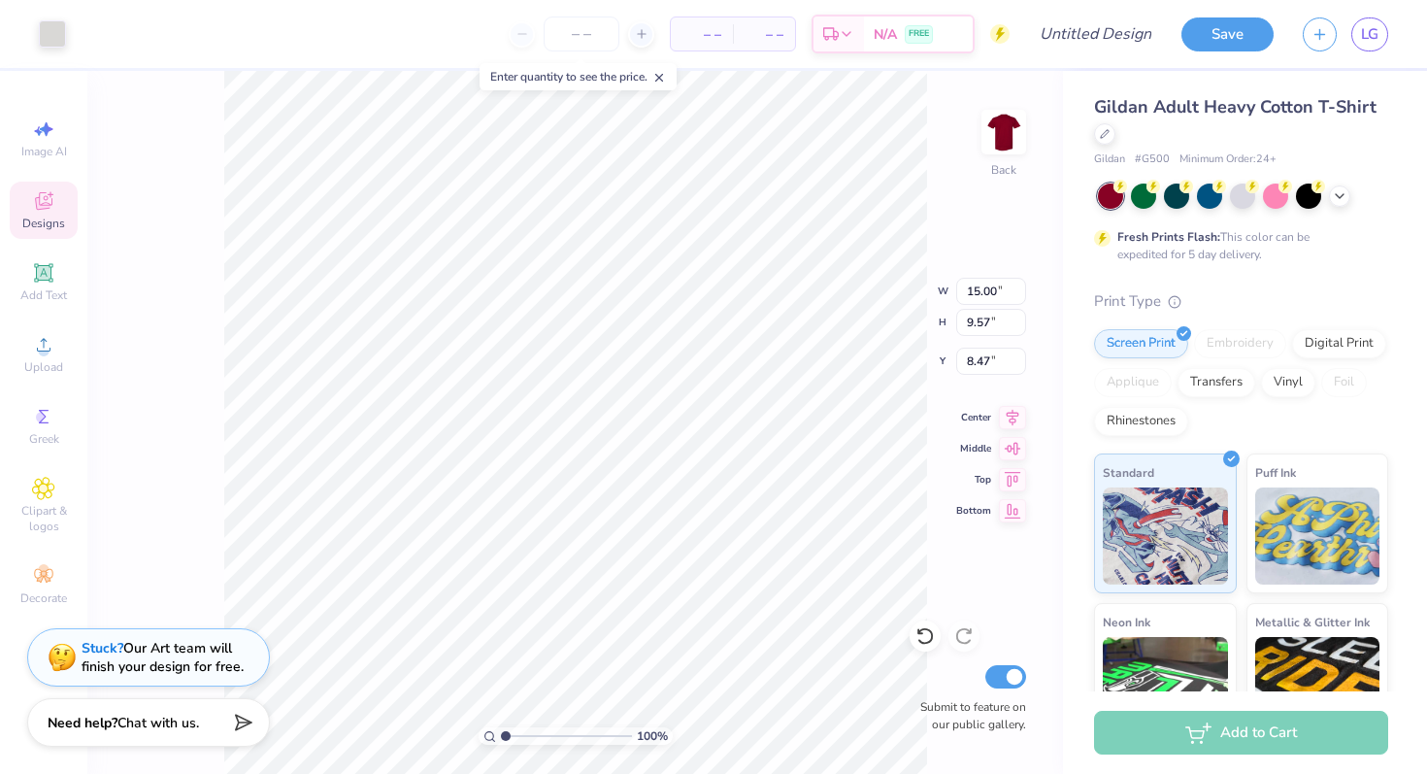
type input "13.52"
type input "8.62"
type input "3.00"
type input "13.28"
type input "8.47"
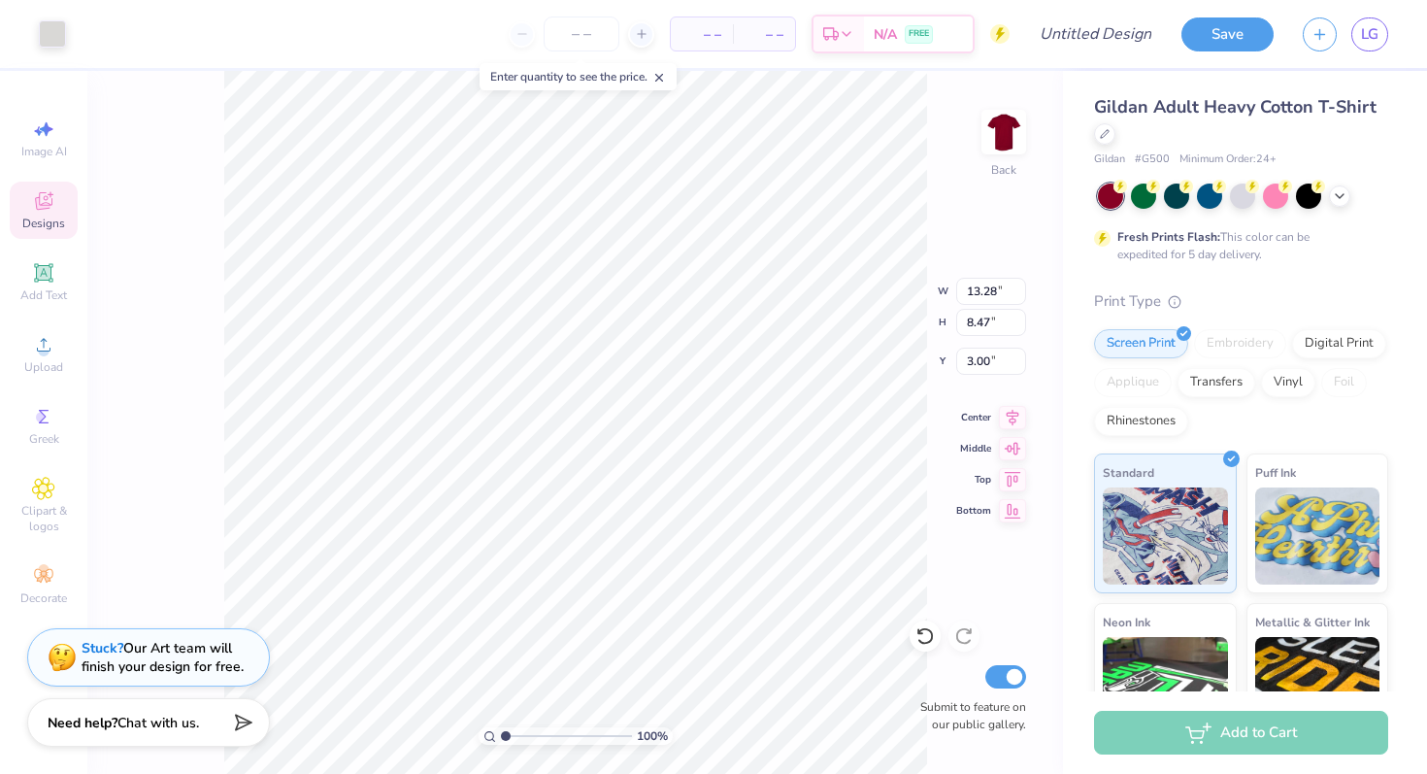
type input "11.97"
type input "7.64"
click at [577, 31] on input "number" at bounding box center [582, 34] width 76 height 35
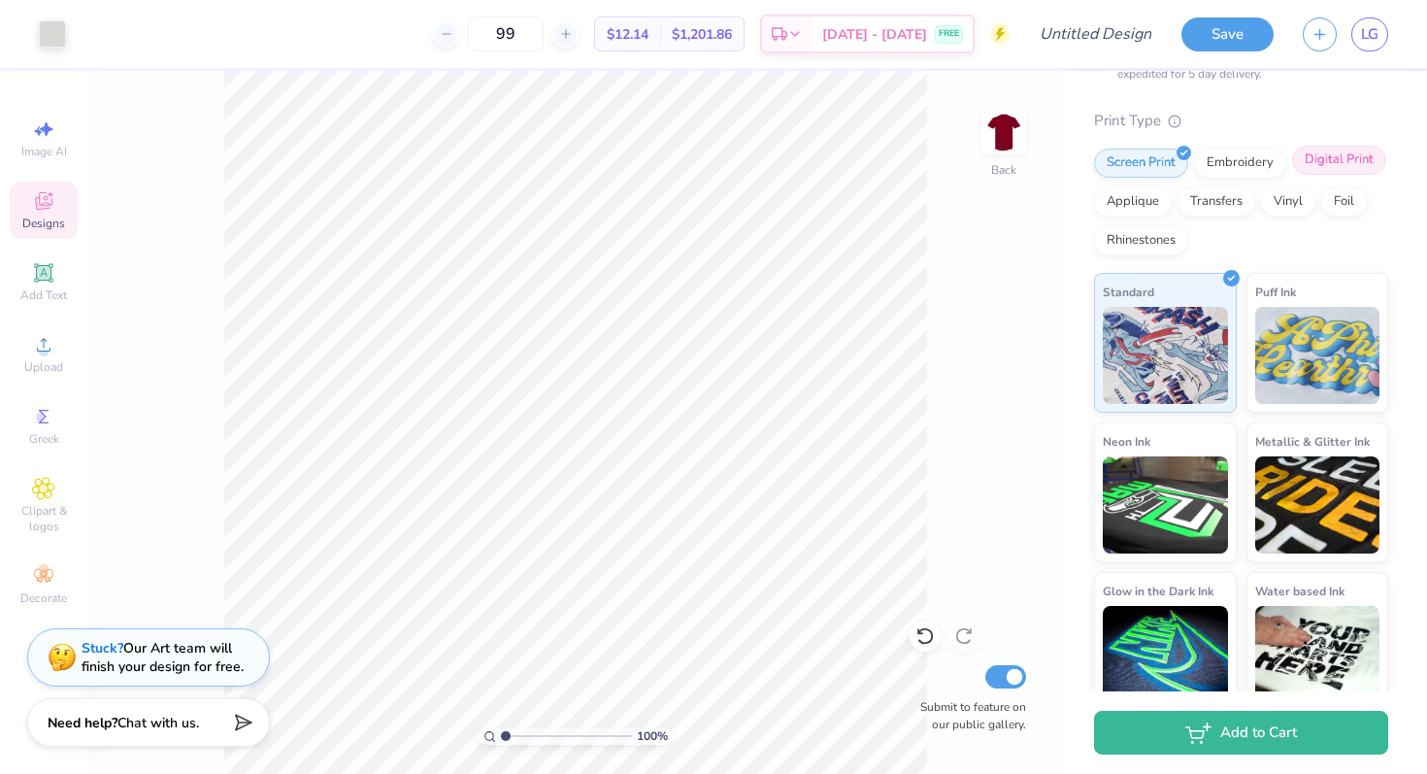
scroll to position [201, 0]
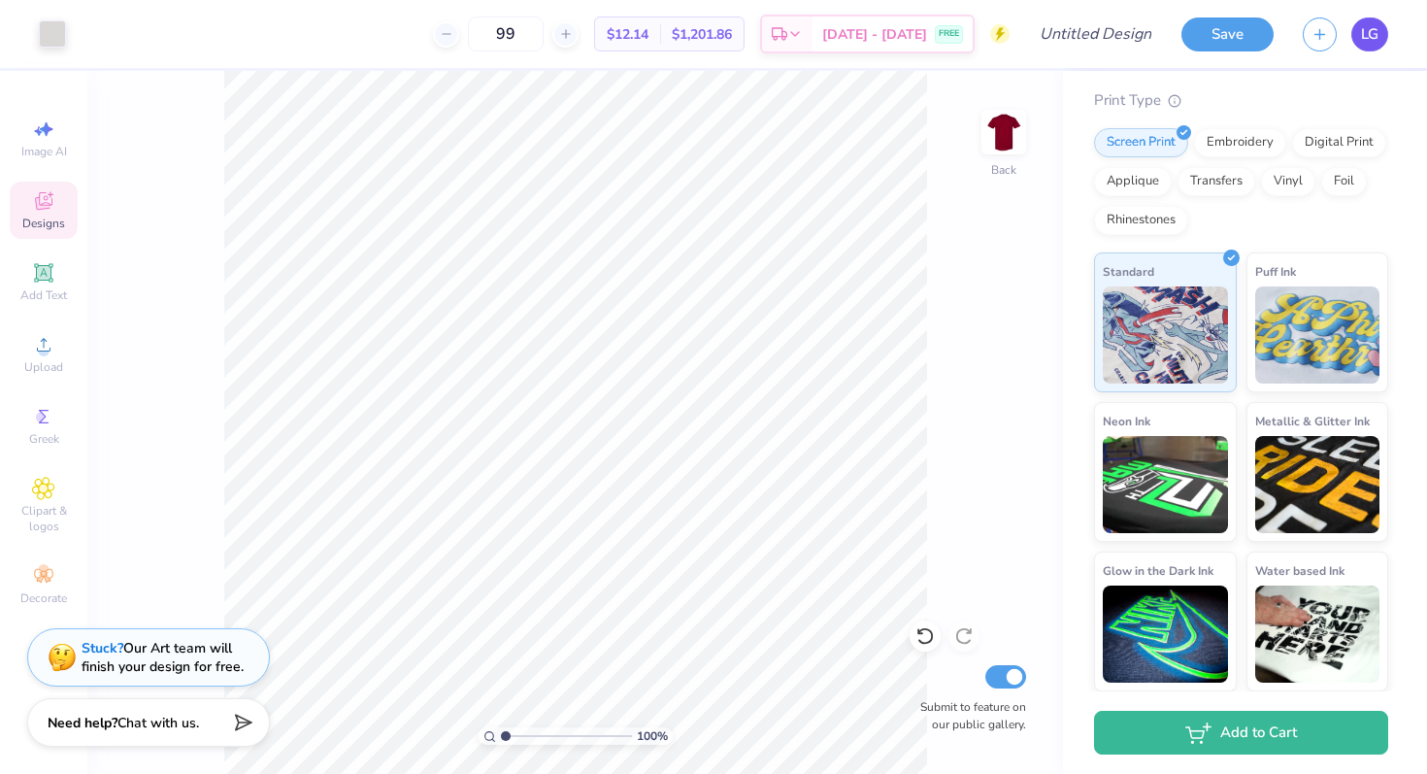
click at [1366, 42] on span "LG" at bounding box center [1369, 34] width 17 height 22
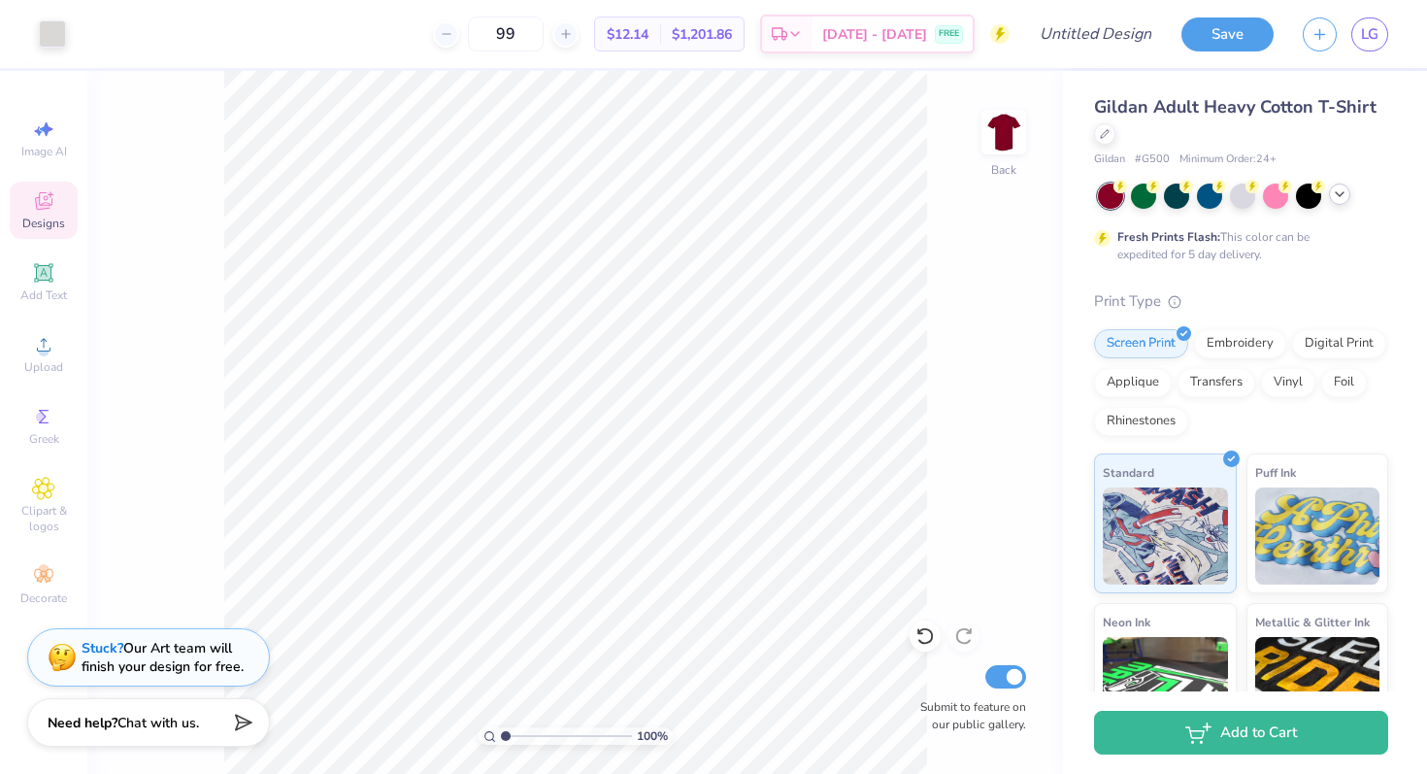
click at [1343, 195] on icon at bounding box center [1340, 194] width 16 height 16
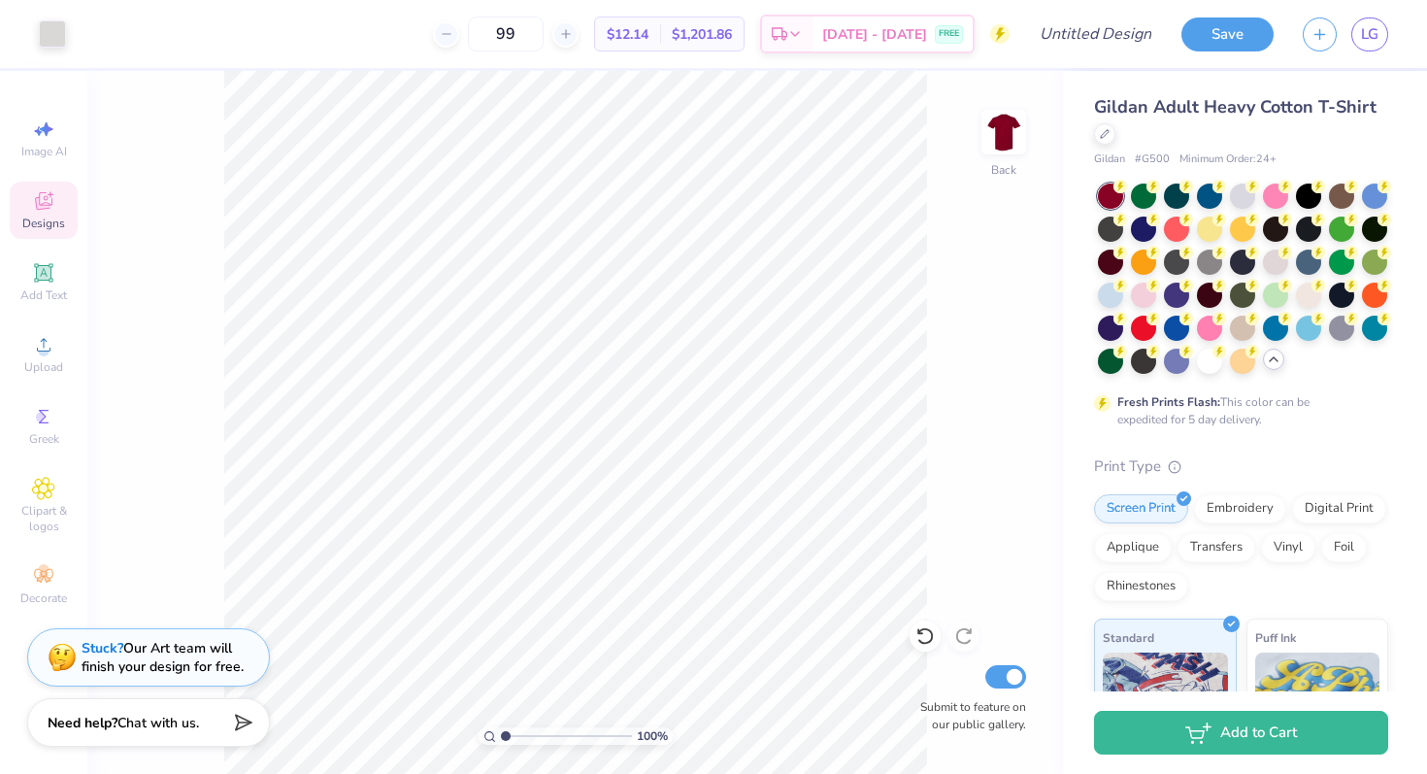
click at [1270, 359] on icon at bounding box center [1274, 359] width 16 height 16
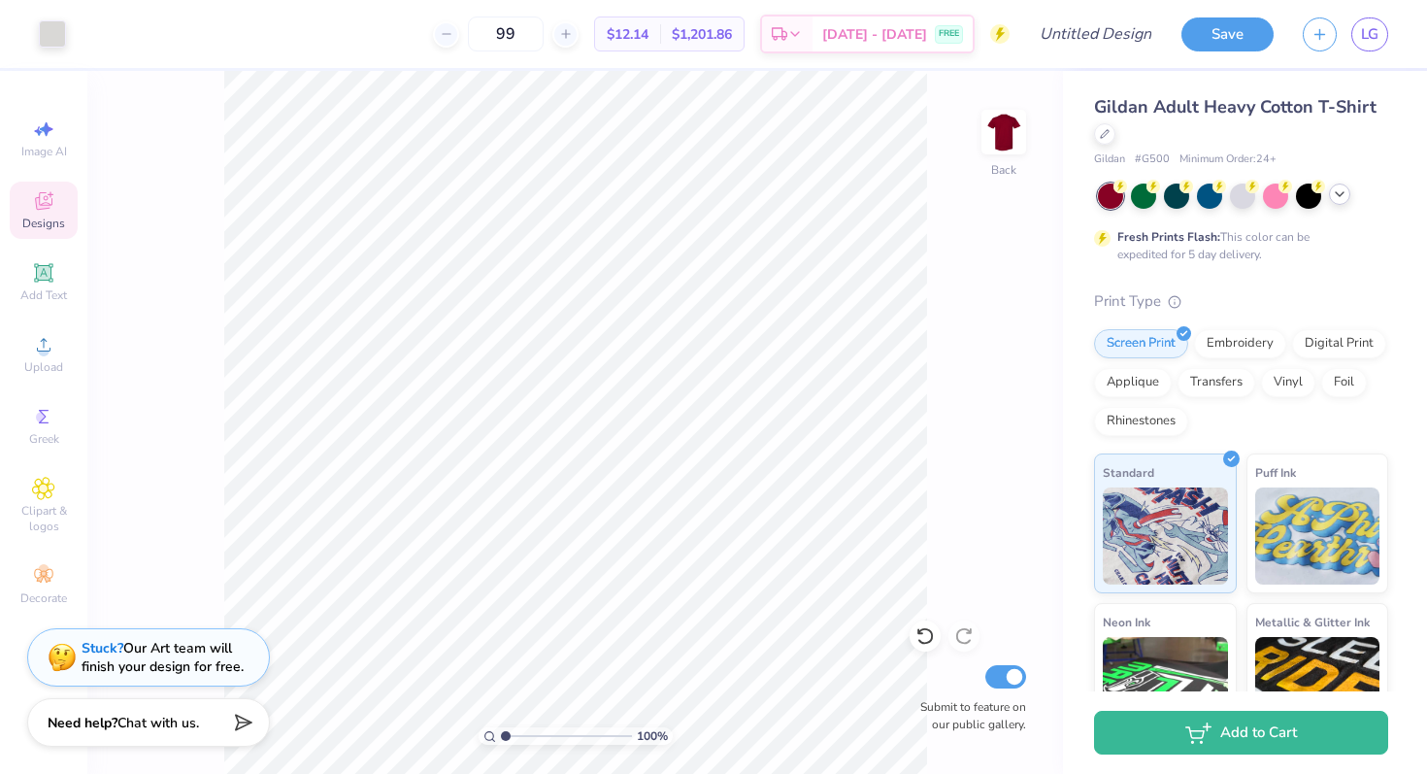
click at [1328, 185] on div at bounding box center [1243, 195] width 290 height 25
click at [1337, 188] on icon at bounding box center [1340, 194] width 16 height 16
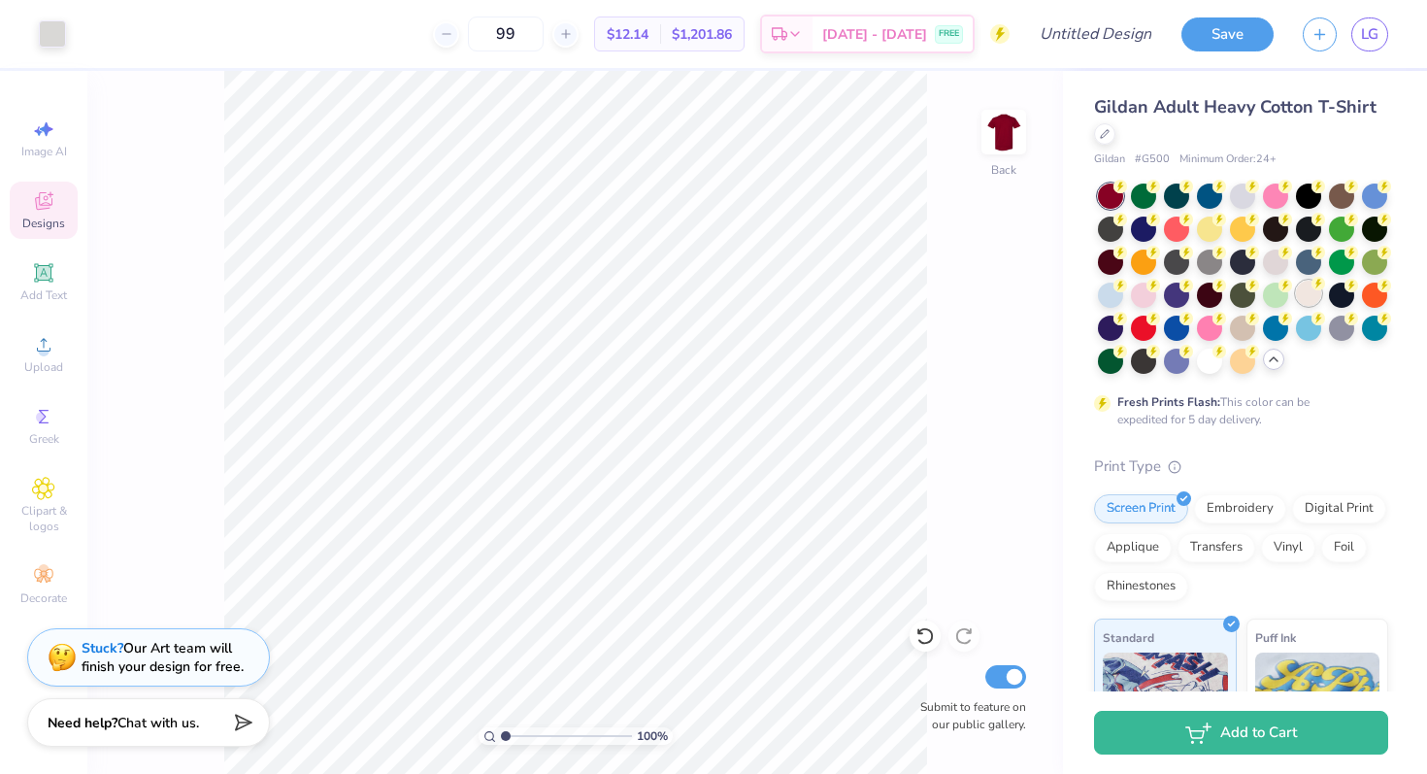
click at [1304, 294] on div at bounding box center [1308, 293] width 25 height 25
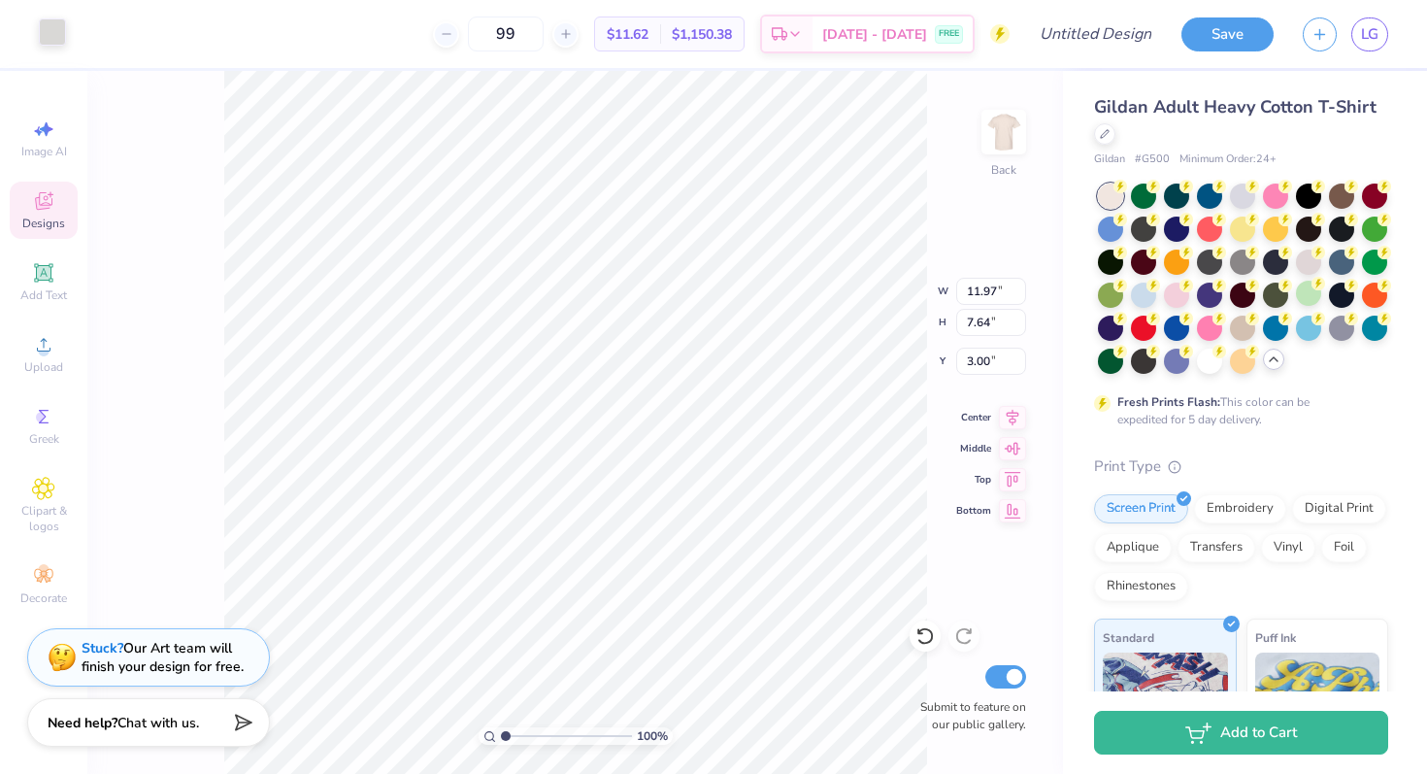
click at [51, 32] on div at bounding box center [52, 31] width 27 height 27
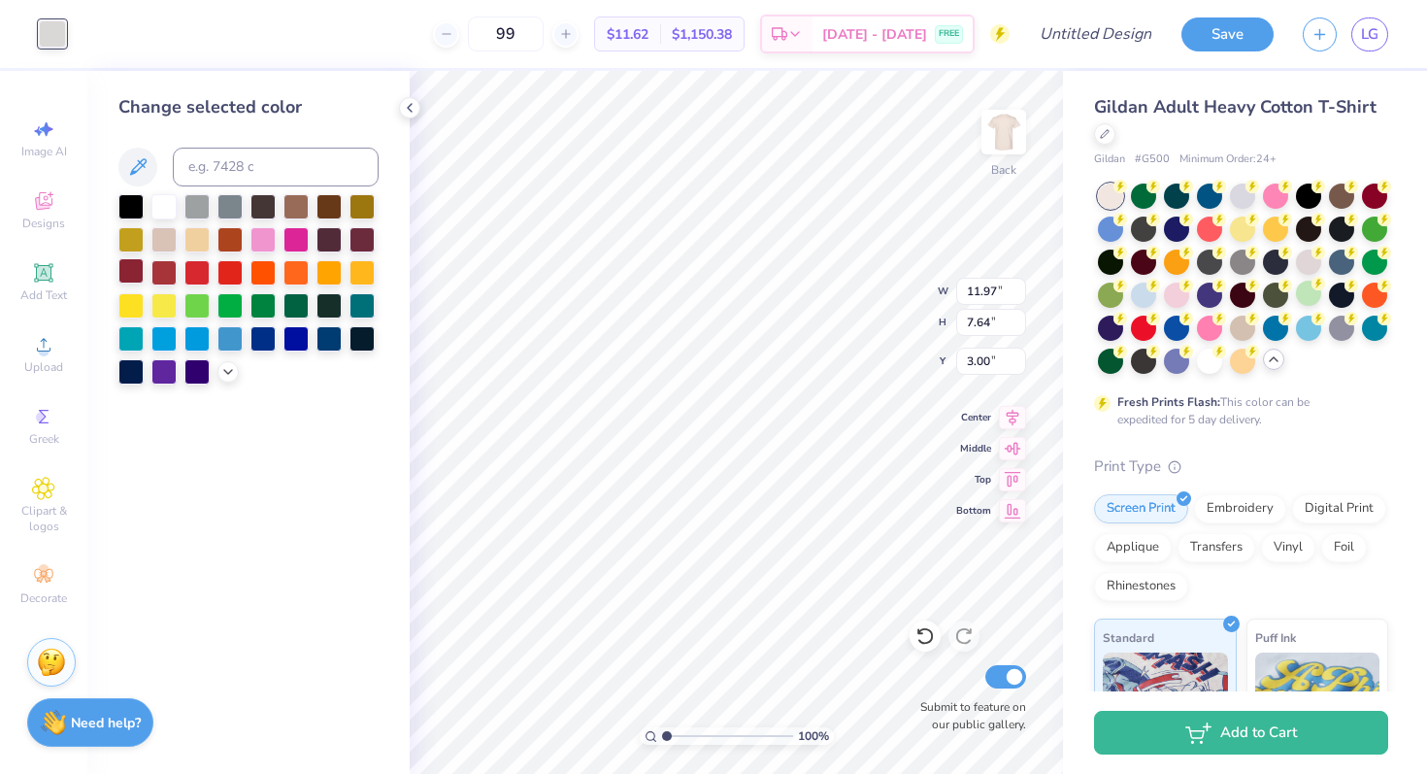
click at [118, 272] on div at bounding box center [130, 270] width 25 height 25
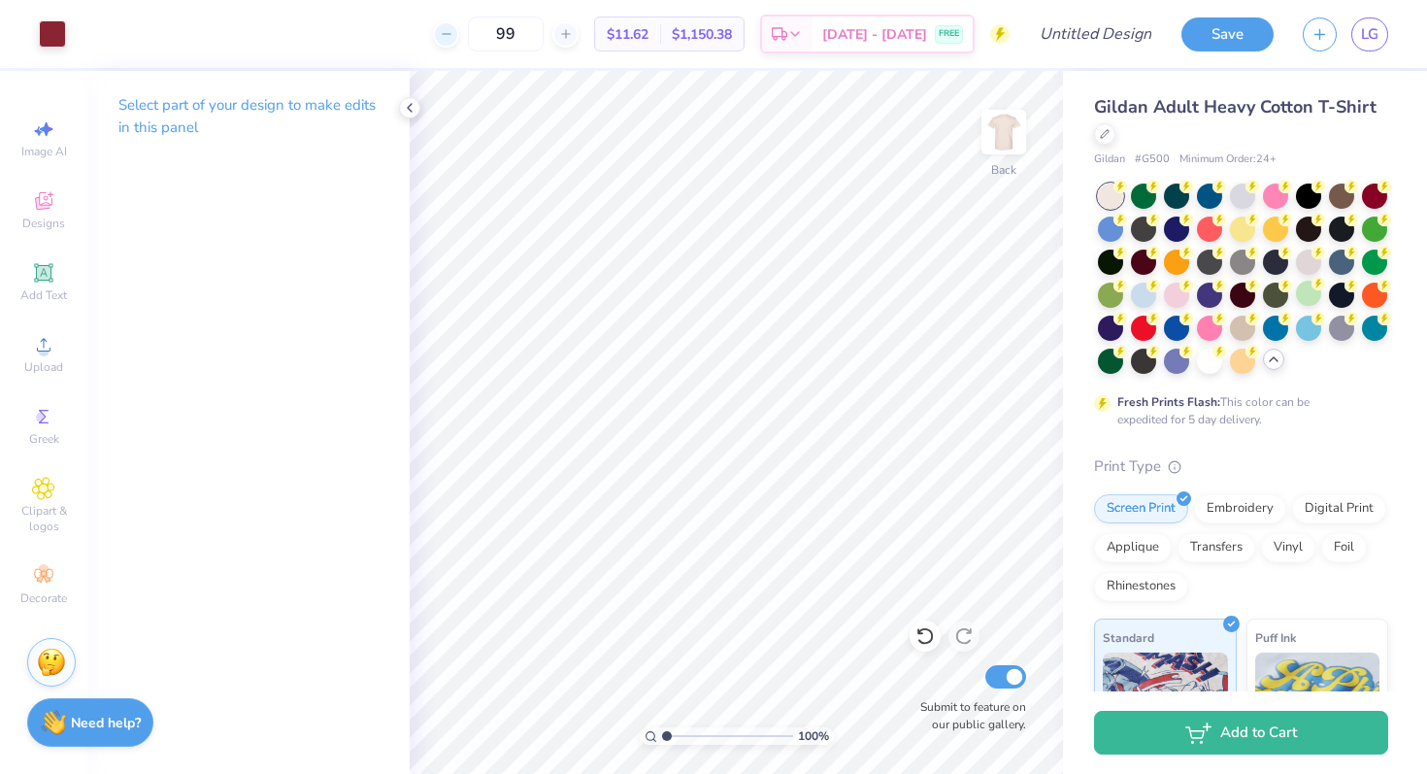
drag, startPoint x: 546, startPoint y: 42, endPoint x: 464, endPoint y: 28, distance: 82.7
click at [464, 28] on div "99" at bounding box center [506, 34] width 146 height 35
type input "60"
click at [405, 103] on icon at bounding box center [410, 108] width 16 height 16
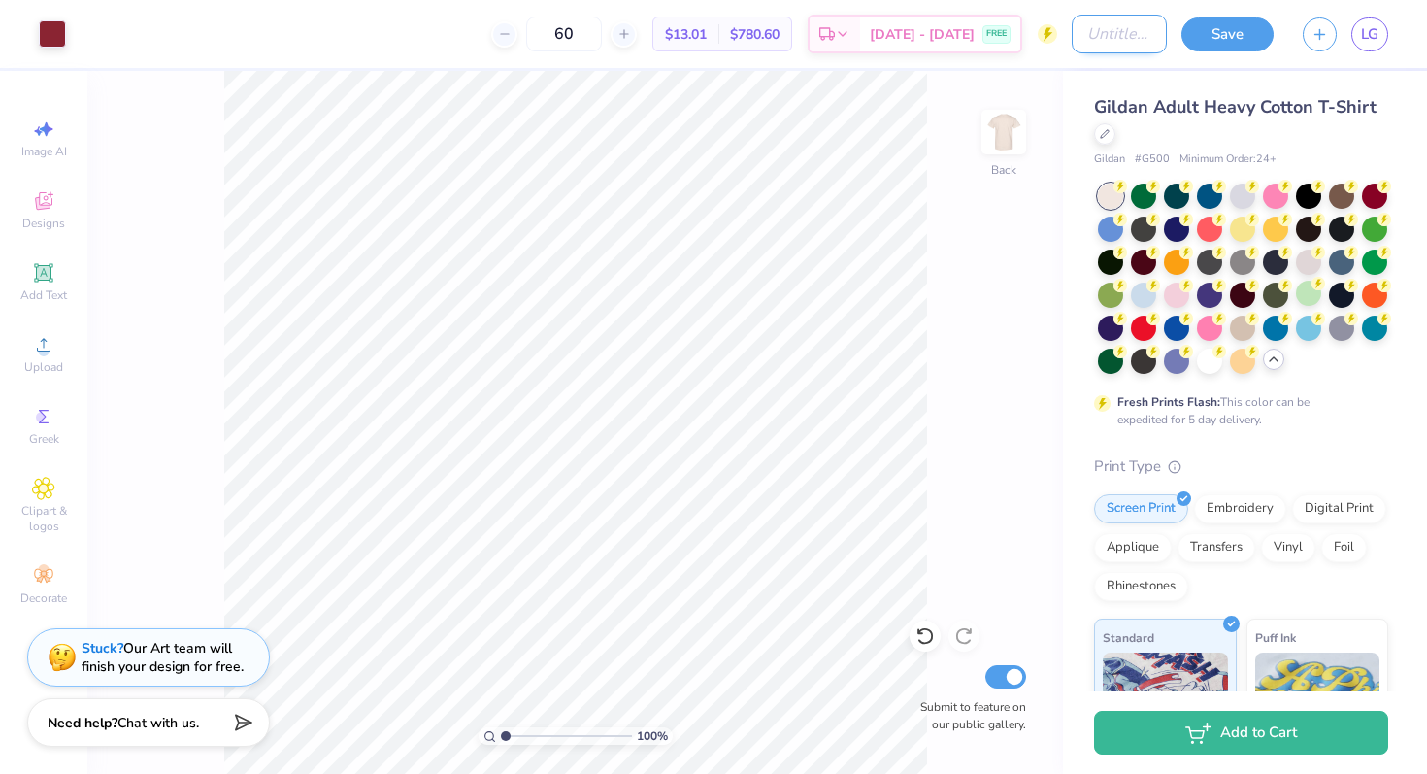
click at [1072, 39] on input "Design Title" at bounding box center [1119, 34] width 95 height 39
type input "Bid Day New Members 2025"
click at [955, 214] on div "100 % Back Submit to feature on our public gallery." at bounding box center [575, 422] width 976 height 703
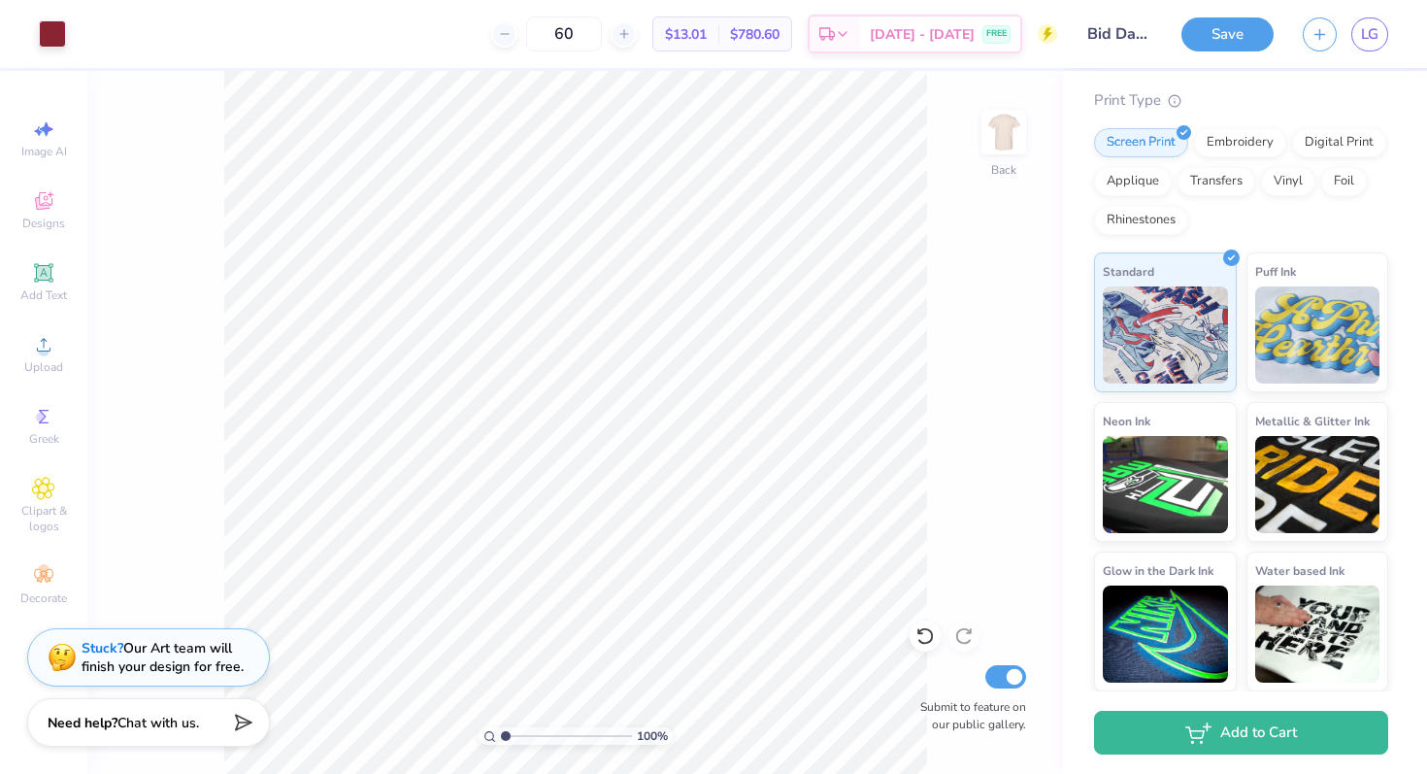
scroll to position [0, 0]
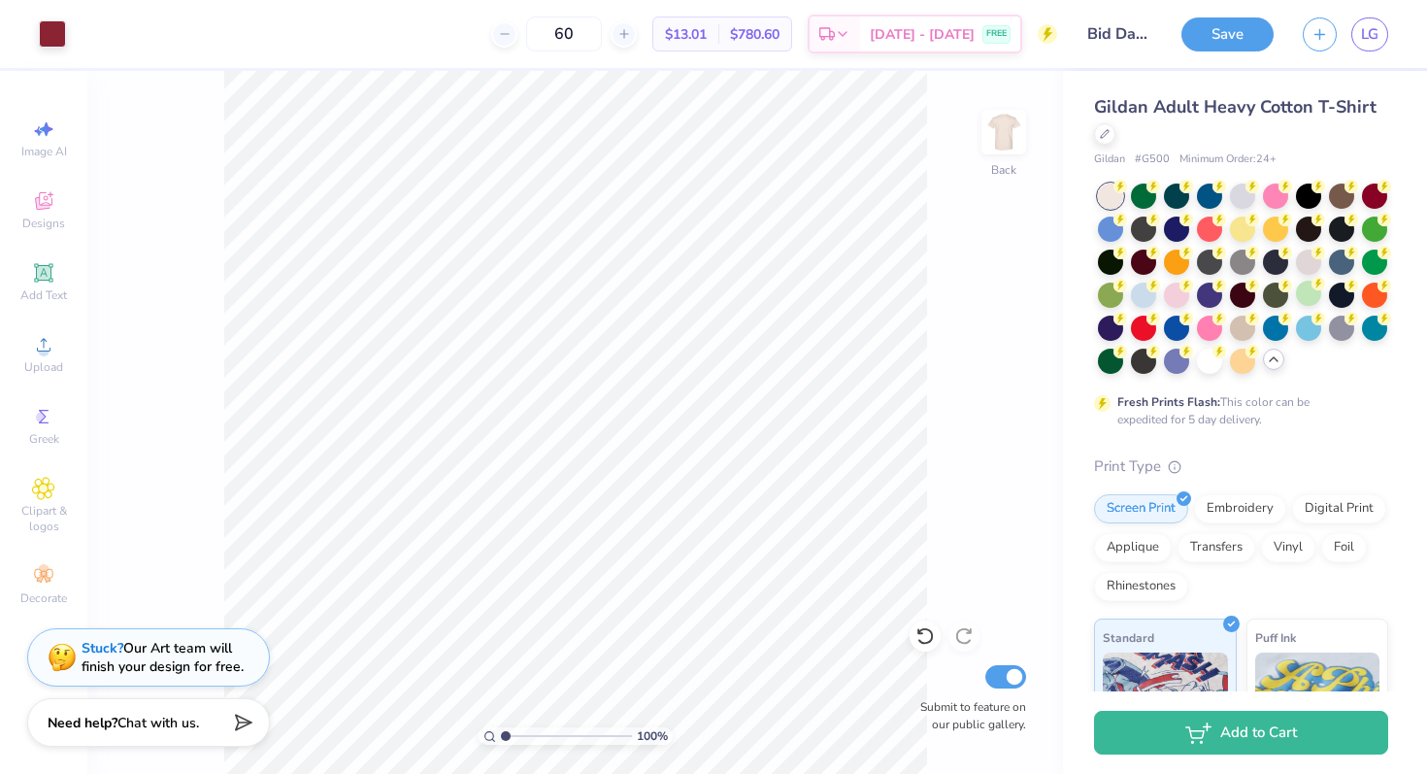
click at [1269, 368] on div at bounding box center [1273, 358] width 21 height 21
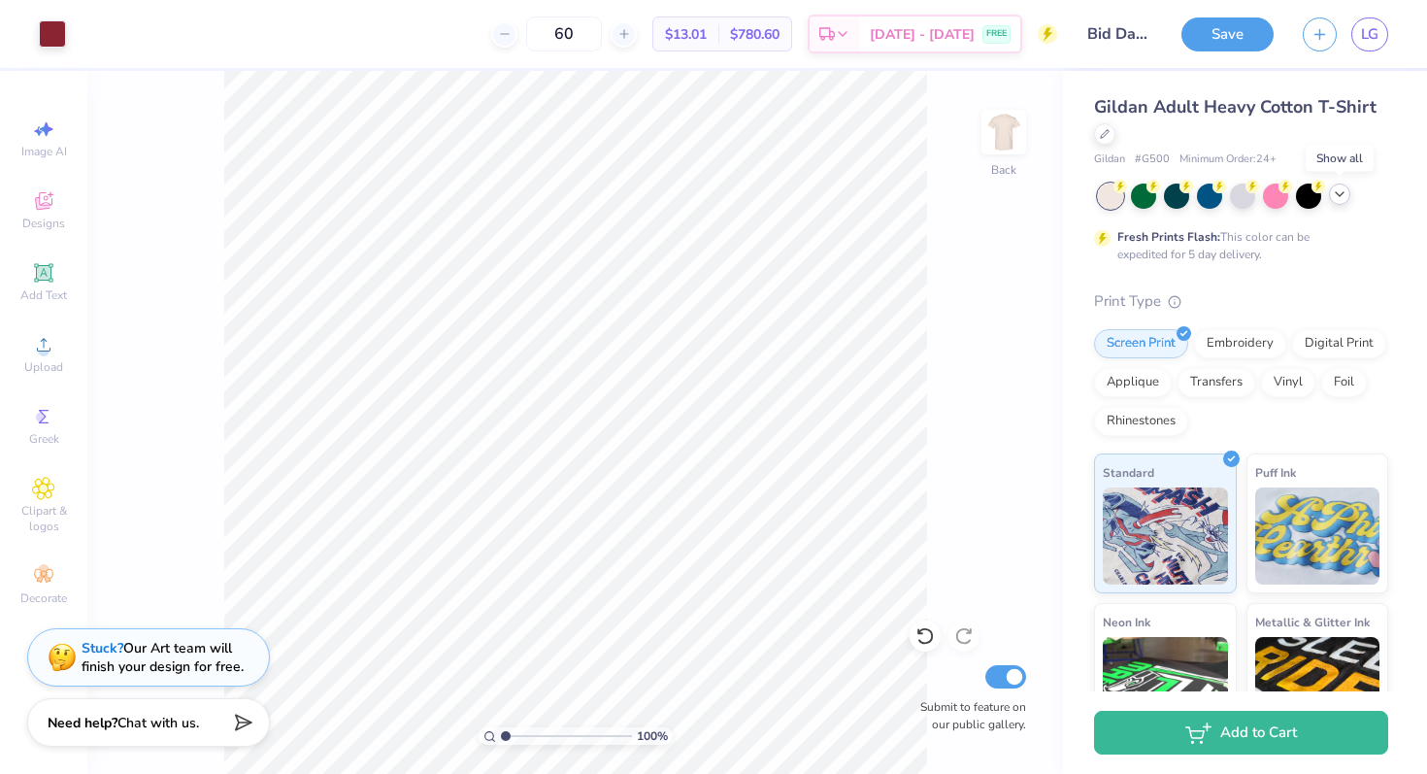
click at [1339, 192] on icon at bounding box center [1340, 194] width 16 height 16
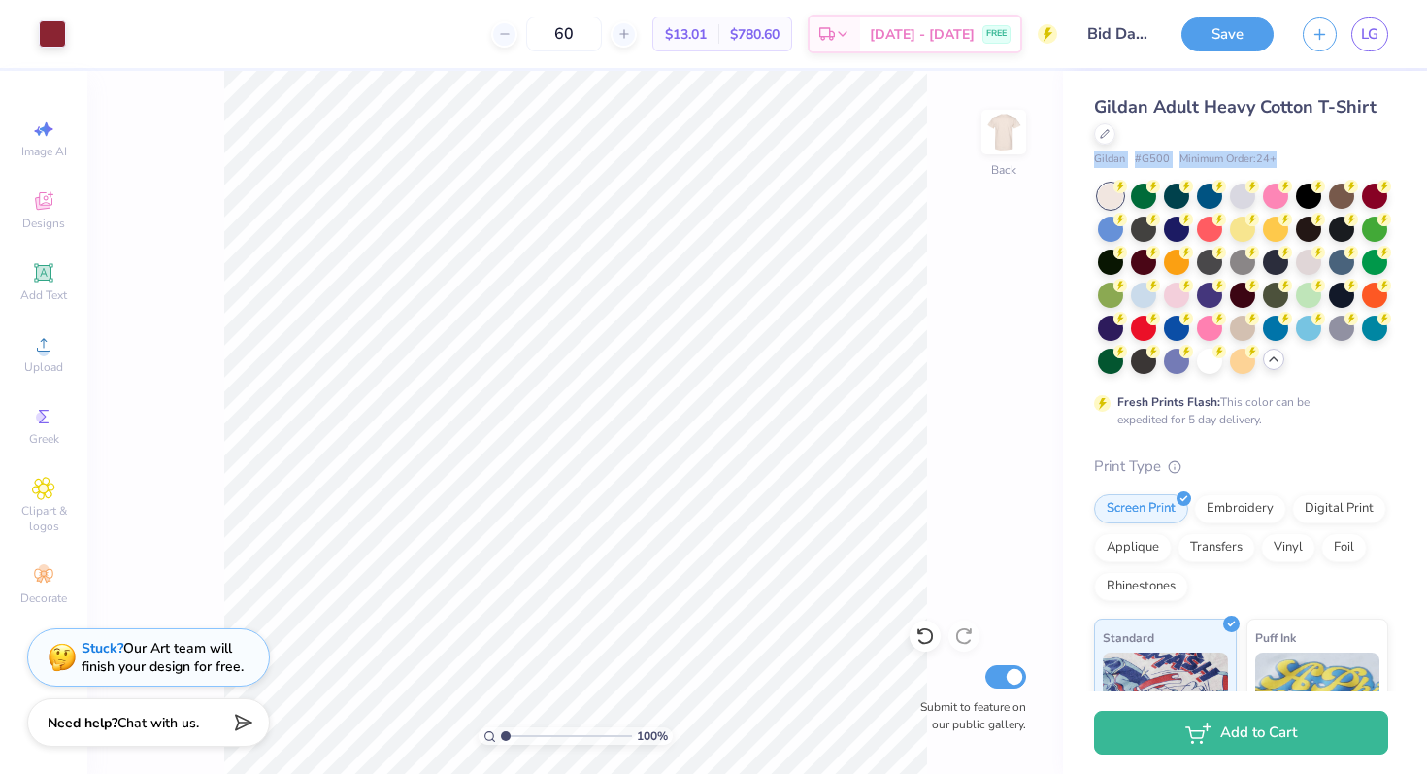
drag, startPoint x: 1275, startPoint y: 156, endPoint x: 1079, endPoint y: 152, distance: 195.1
click at [1079, 152] on div "Gildan Adult Heavy Cotton T-Shirt Gildan # G500 Minimum Order: 24 + Fresh Print…" at bounding box center [1245, 564] width 364 height 986
click at [1170, 125] on div "Gildan Adult Heavy Cotton T-Shirt" at bounding box center [1241, 120] width 294 height 52
click at [951, 228] on div "100 % Back Submit to feature on our public gallery." at bounding box center [575, 422] width 976 height 703
click at [1371, 26] on span "LG" at bounding box center [1369, 34] width 17 height 22
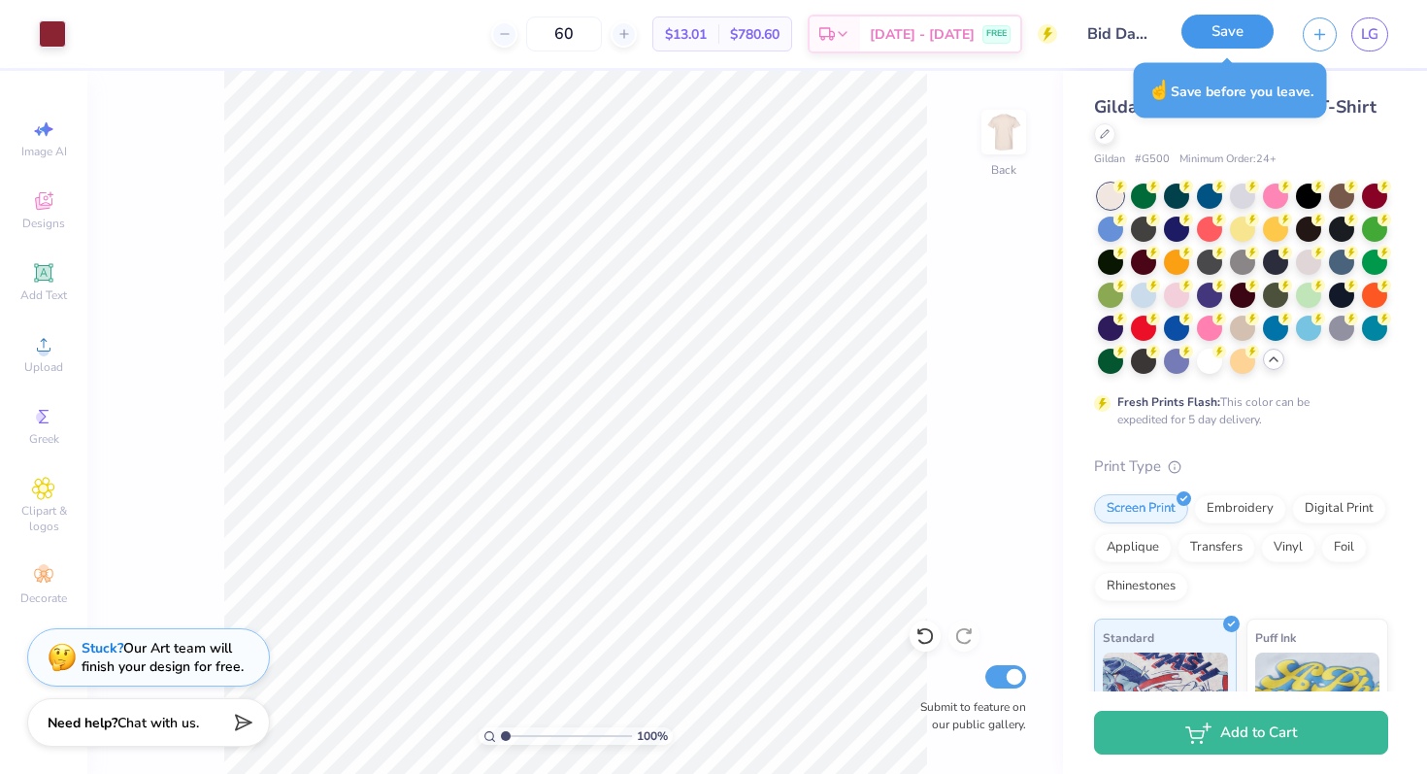
click at [1250, 21] on button "Save" at bounding box center [1227, 32] width 92 height 34
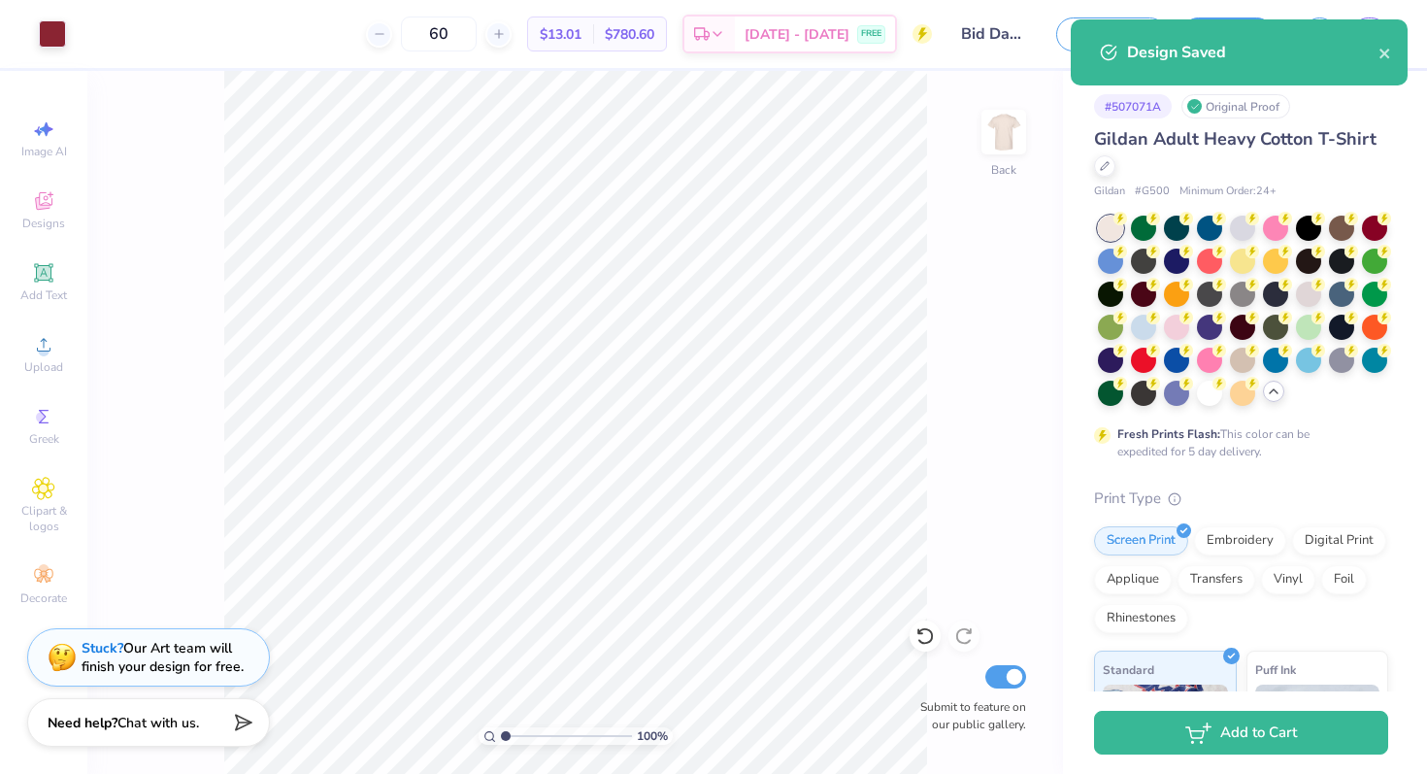
click at [1418, 352] on div "# 507071A Original Proof Gildan Adult Heavy Cotton T-Shirt Gildan # G500 Minimu…" at bounding box center [1245, 580] width 364 height 1018
click at [1382, 58] on icon "close" at bounding box center [1385, 54] width 14 height 16
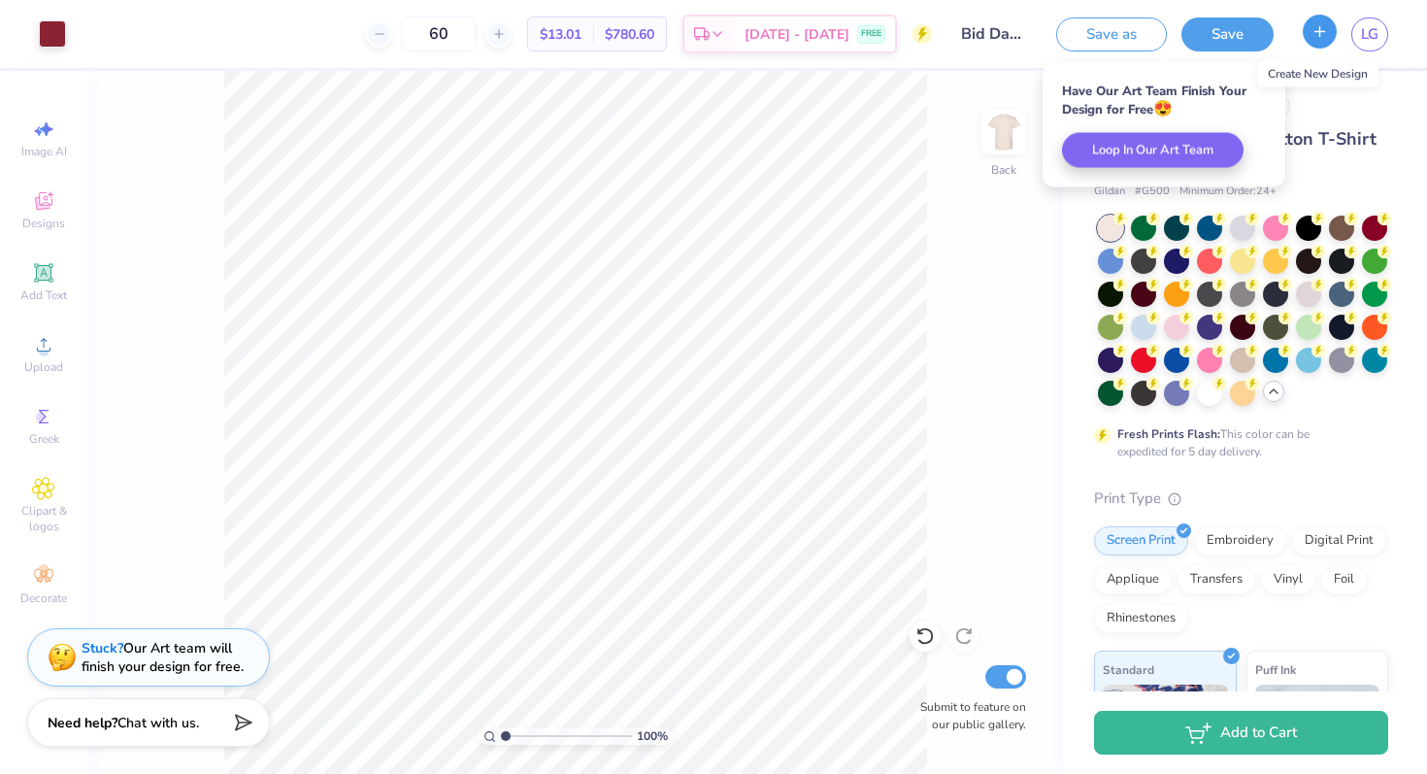
click at [1319, 37] on icon "button" at bounding box center [1319, 31] width 17 height 17
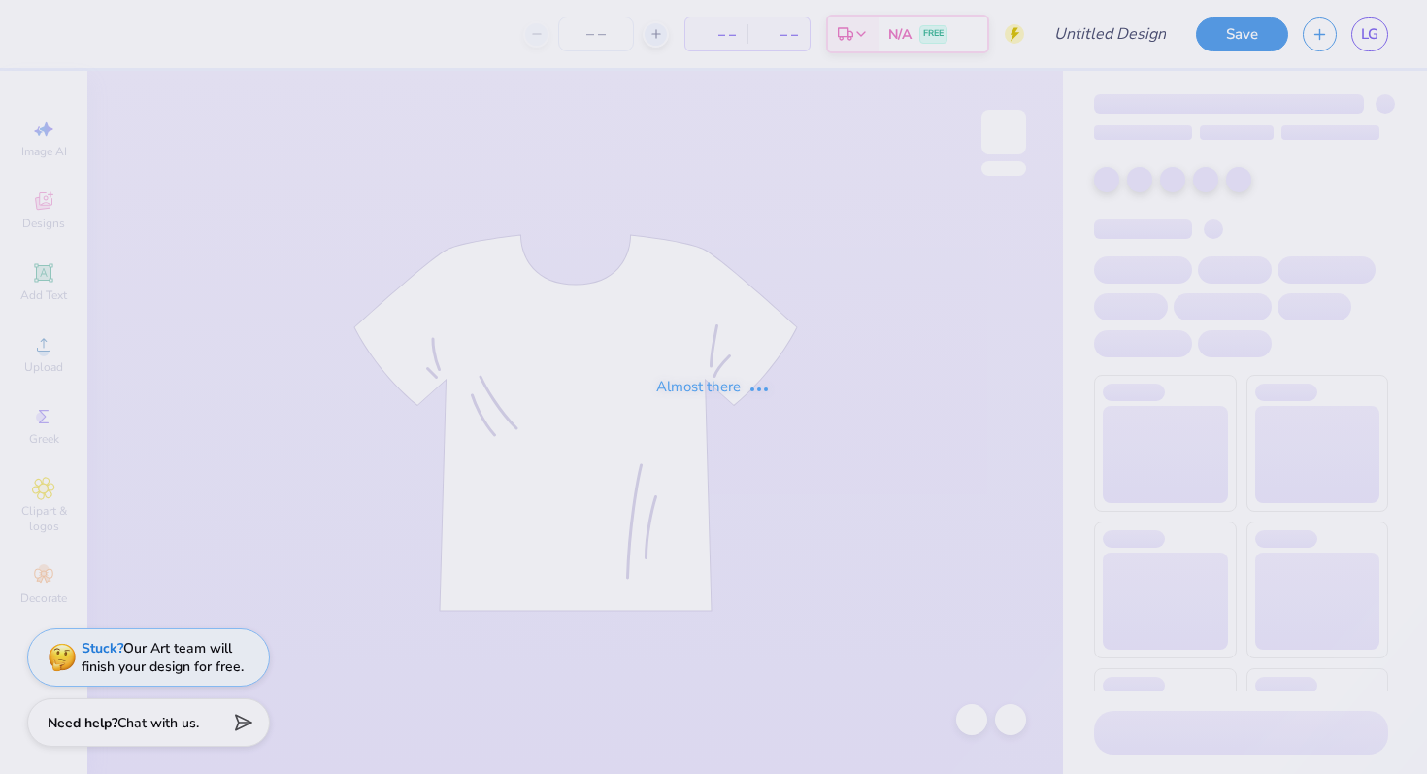
type input "99"
type input "BId Day 2025"
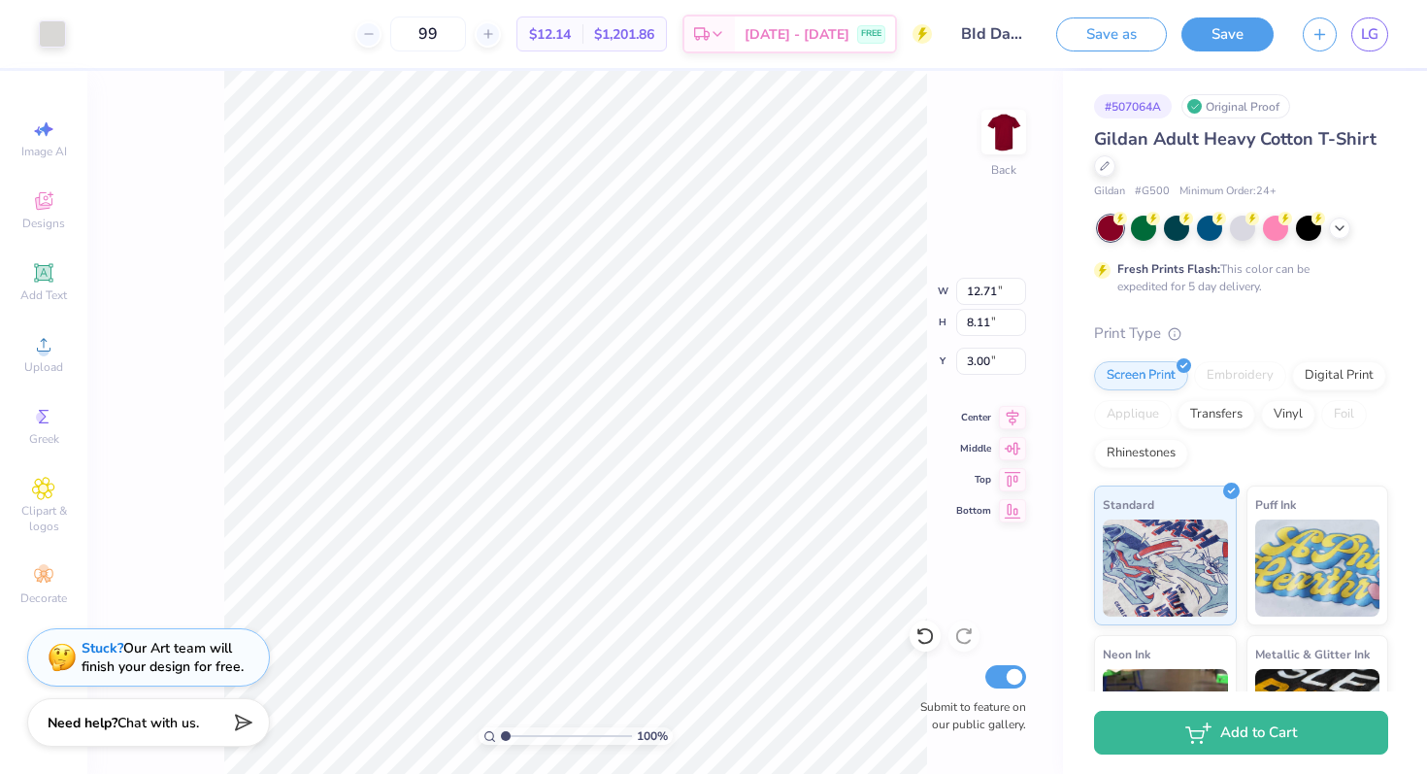
type input "11.27"
type input "7.19"
type input "3.00"
click at [463, 43] on input "99" at bounding box center [428, 34] width 76 height 35
type input "9"
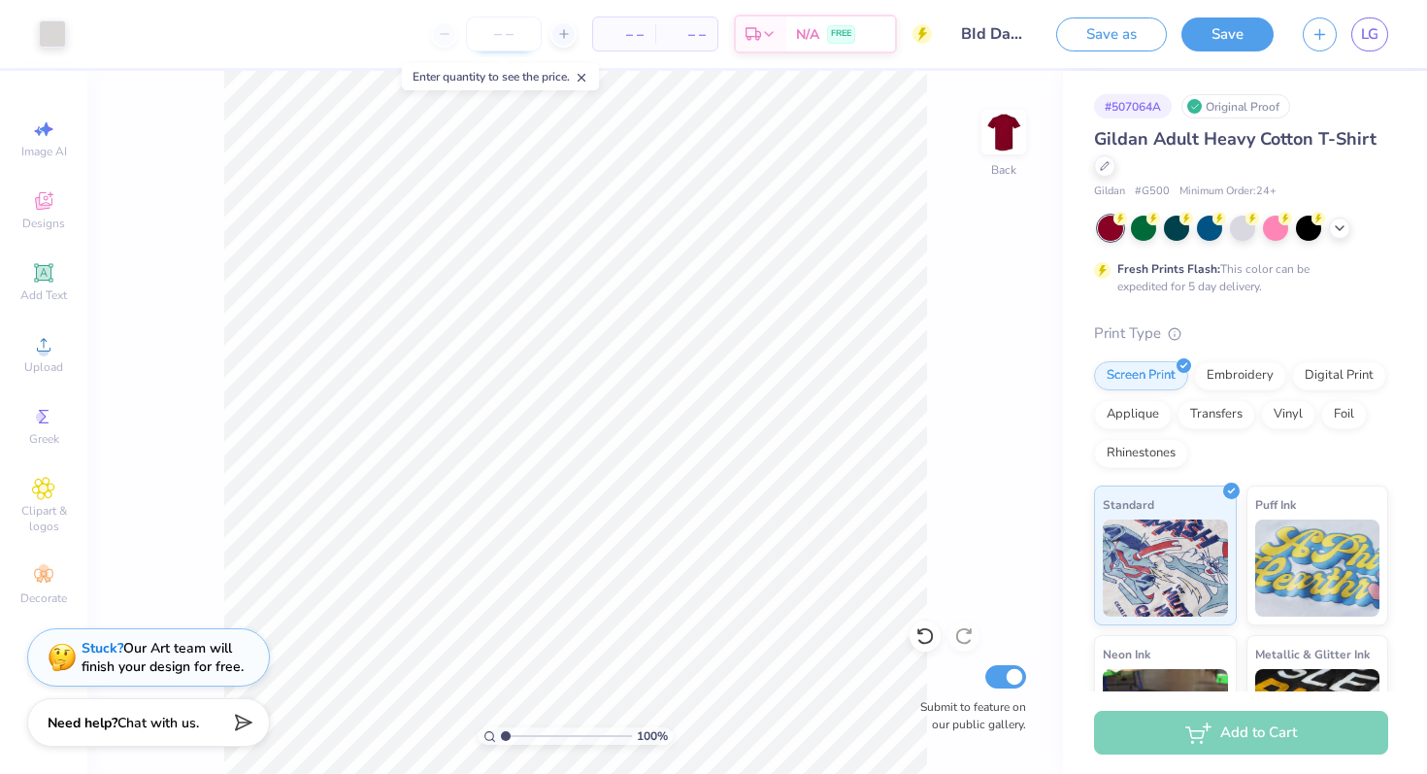
click at [502, 26] on input "number" at bounding box center [504, 34] width 76 height 35
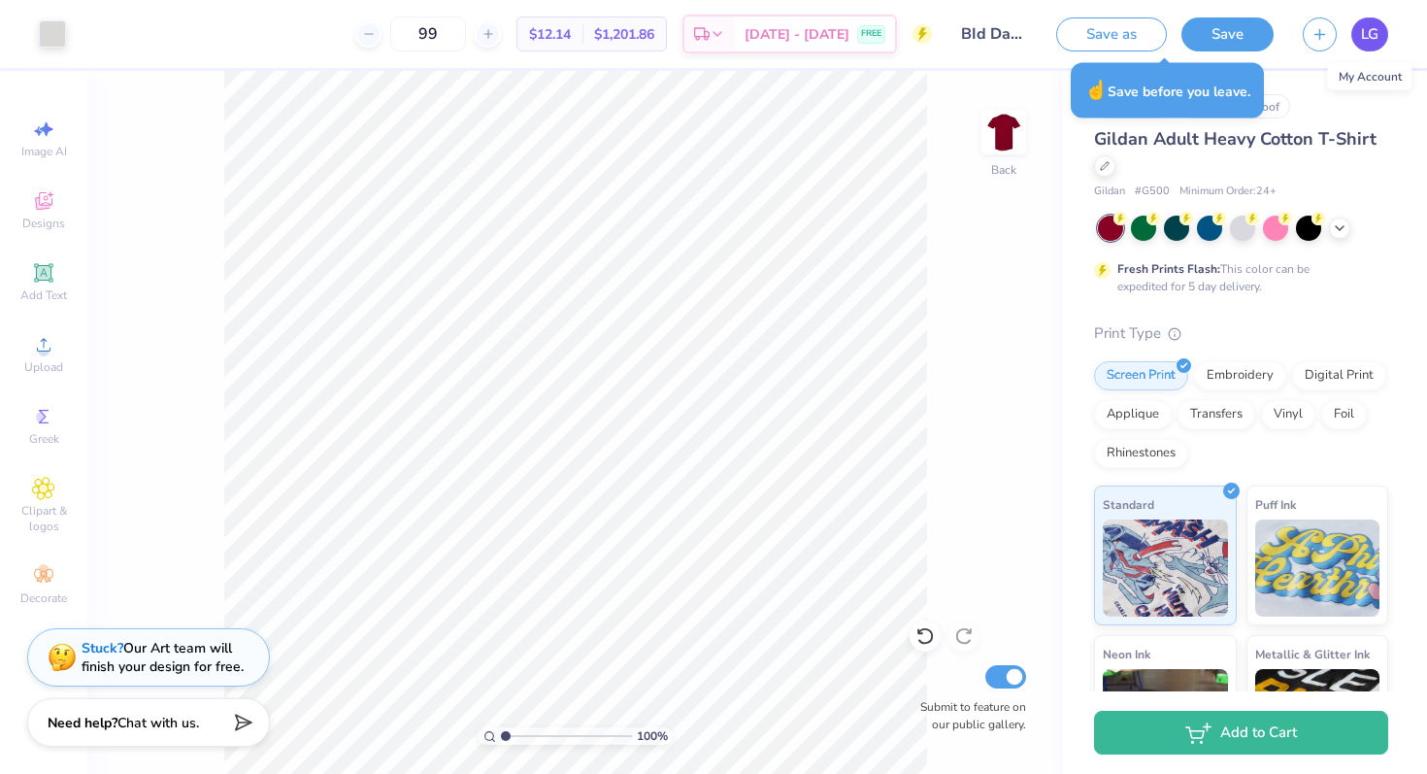
click at [1368, 28] on span "LG" at bounding box center [1369, 34] width 17 height 22
click at [1232, 34] on button "Save" at bounding box center [1227, 32] width 92 height 34
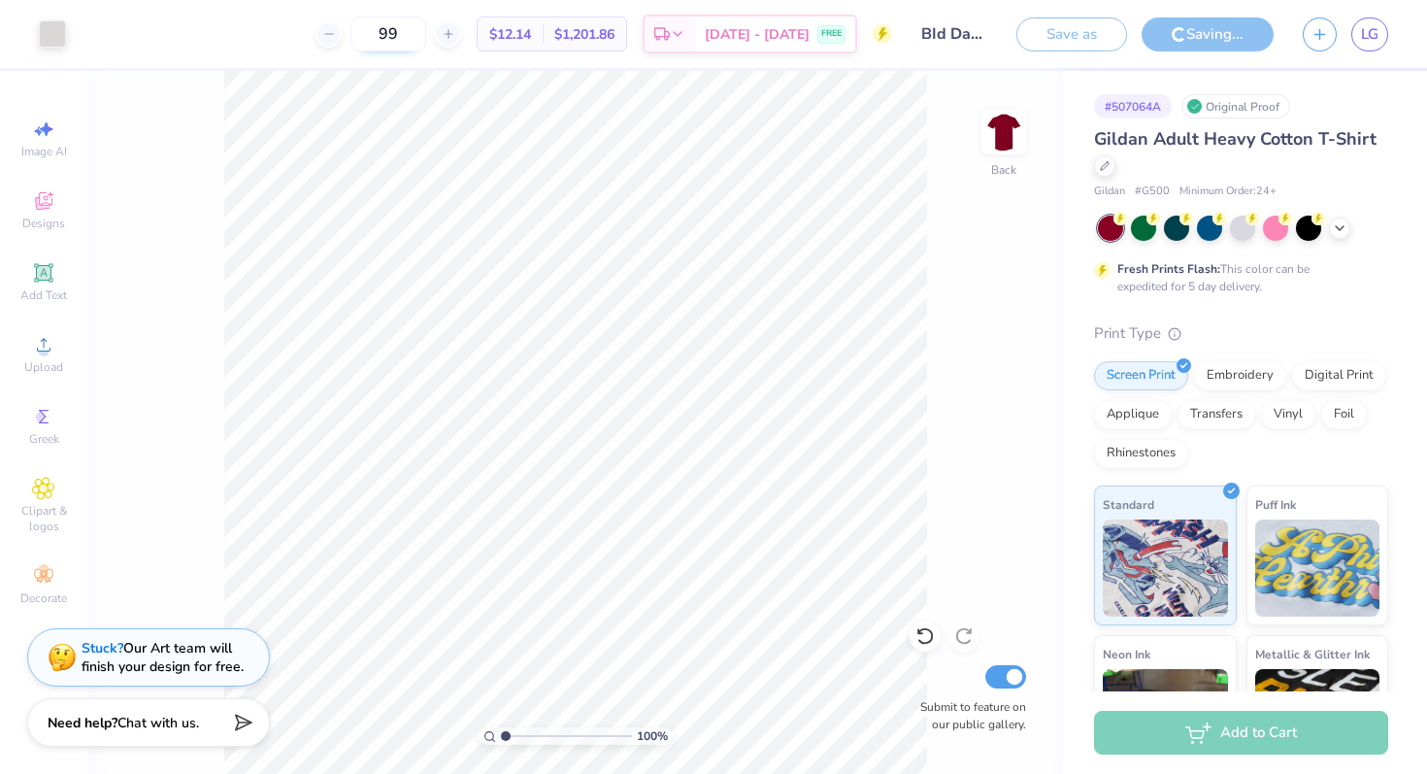
click at [422, 34] on input "99" at bounding box center [388, 34] width 76 height 35
drag, startPoint x: 422, startPoint y: 34, endPoint x: 381, endPoint y: 34, distance: 40.8
click at [381, 34] on input "99" at bounding box center [388, 34] width 76 height 35
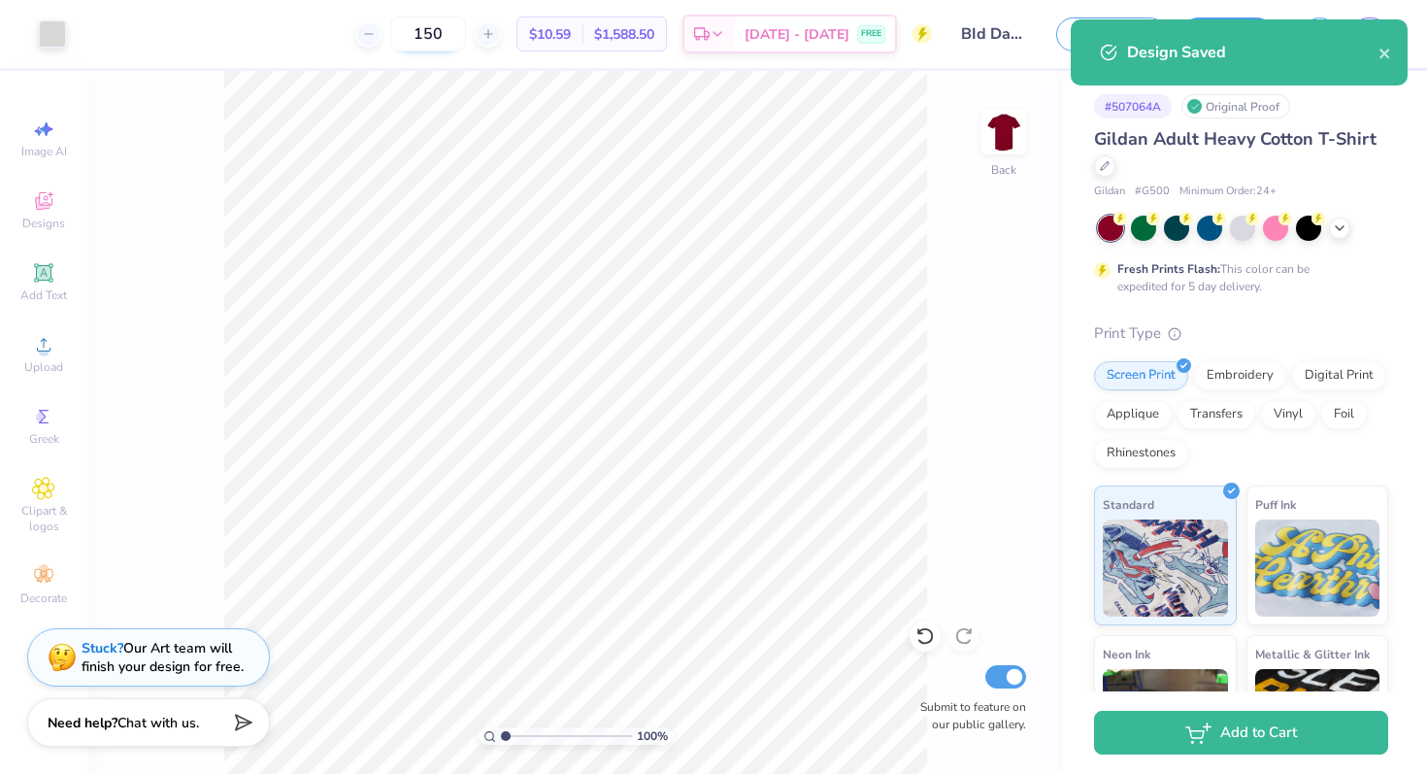
type input "150"
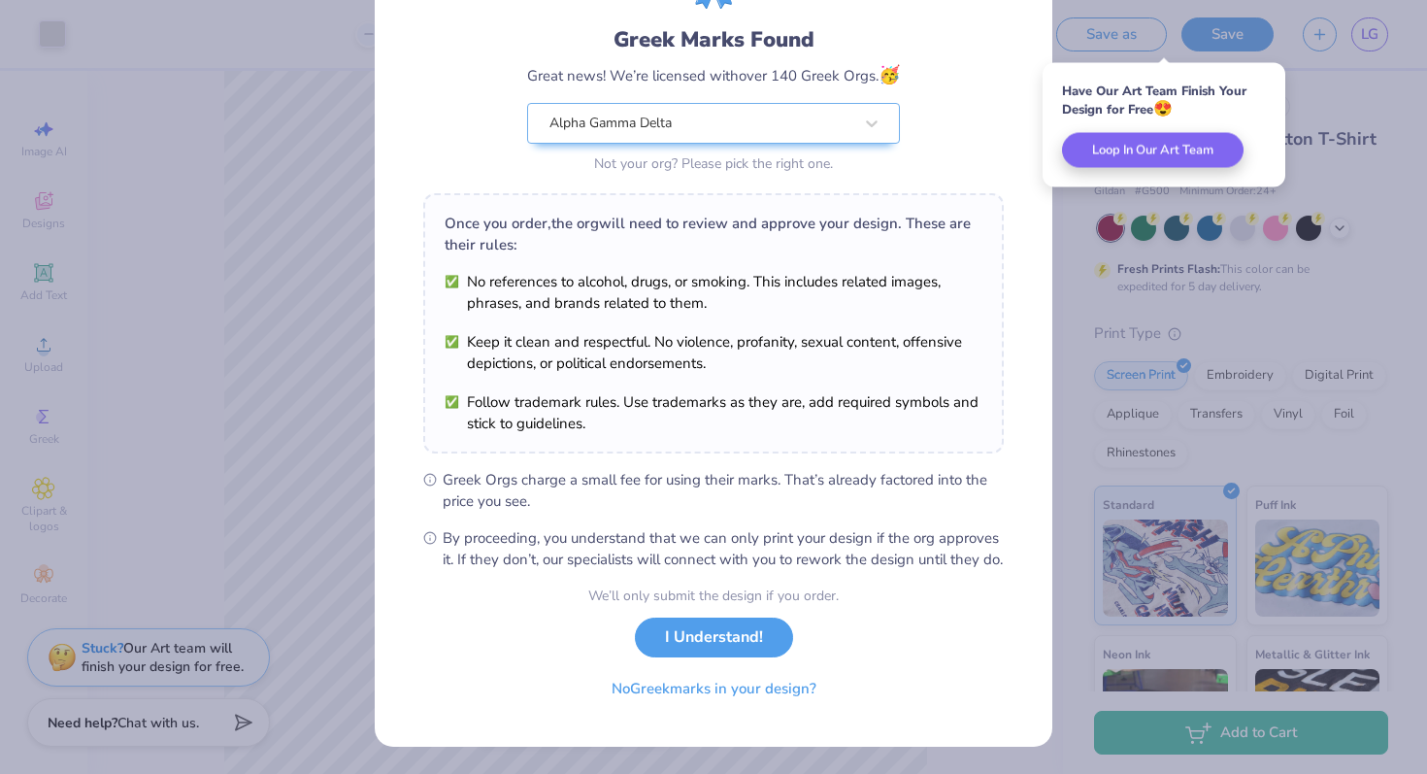
scroll to position [133, 0]
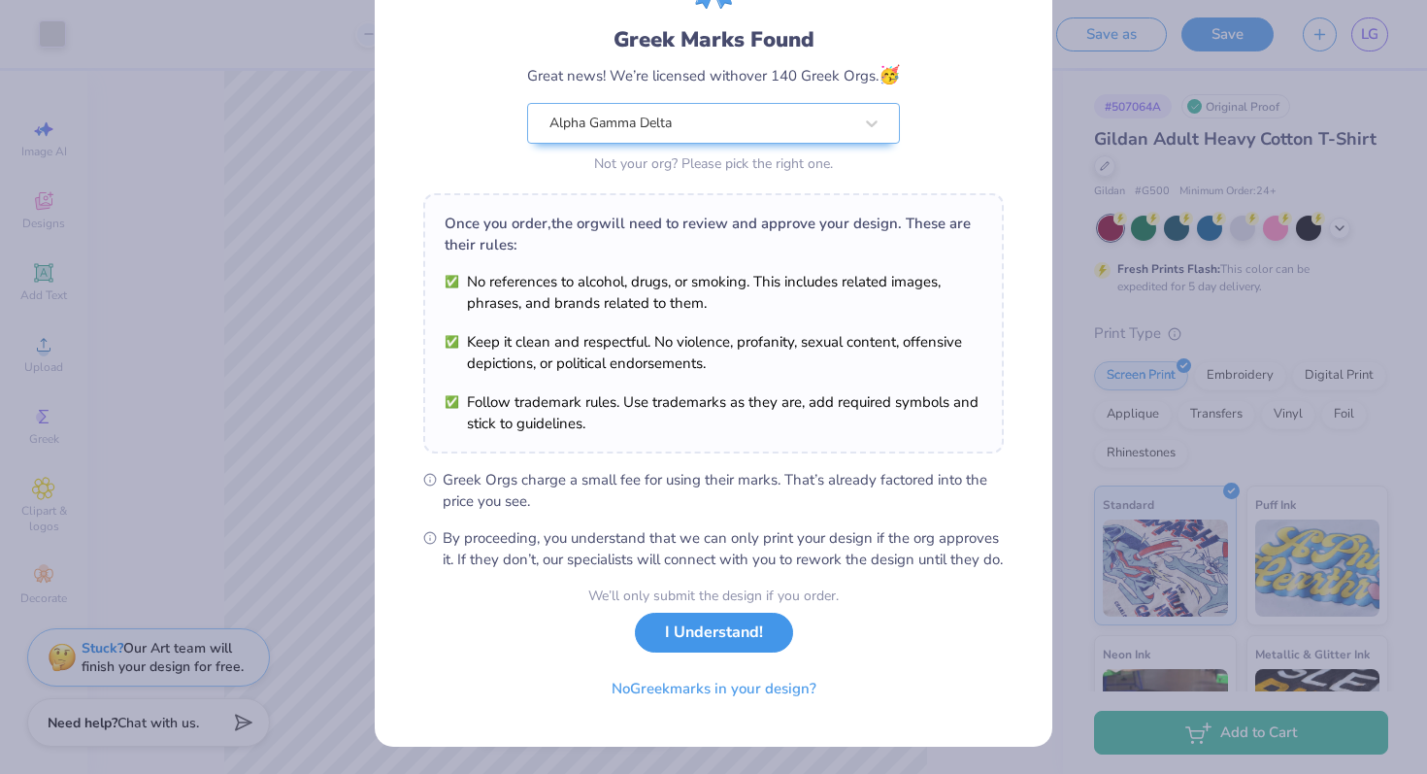
click at [701, 627] on button "I Understand!" at bounding box center [714, 633] width 158 height 40
